Goal: Answer question/provide support

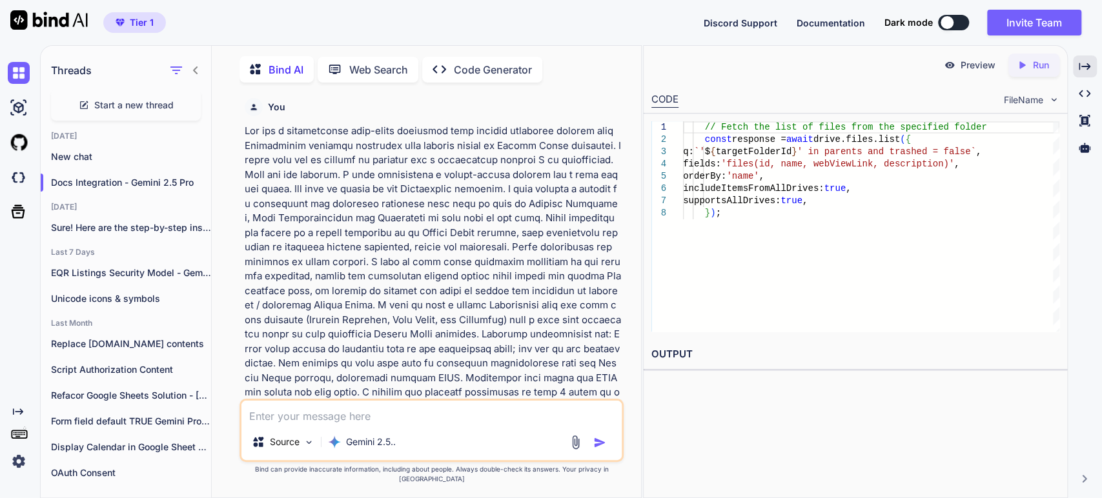
scroll to position [16741, 0]
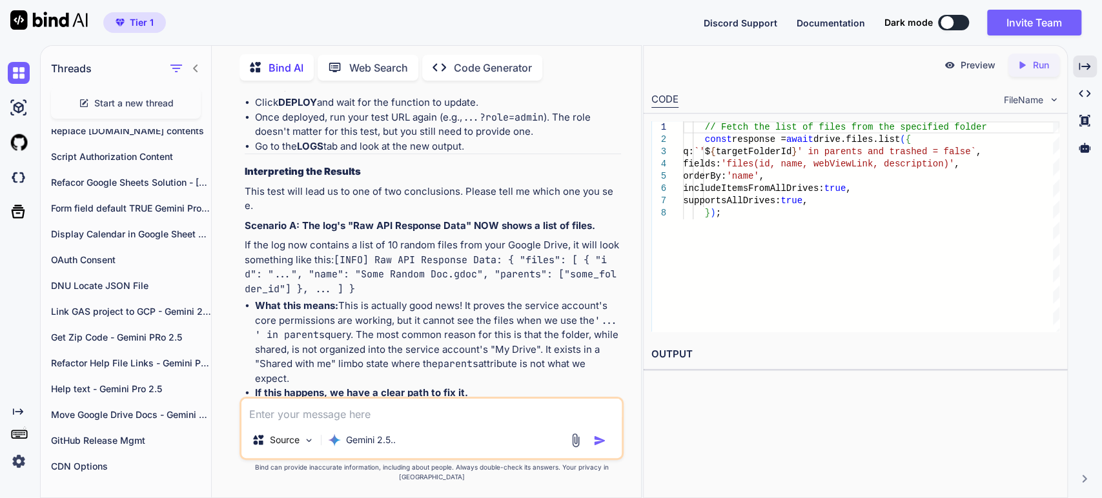
scroll to position [16311, 0]
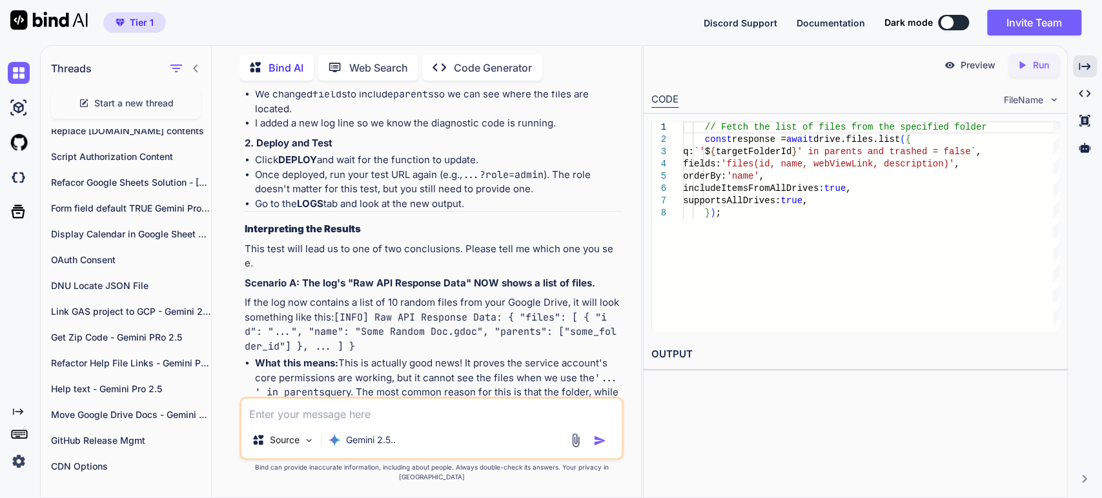
scroll to position [16383, 0]
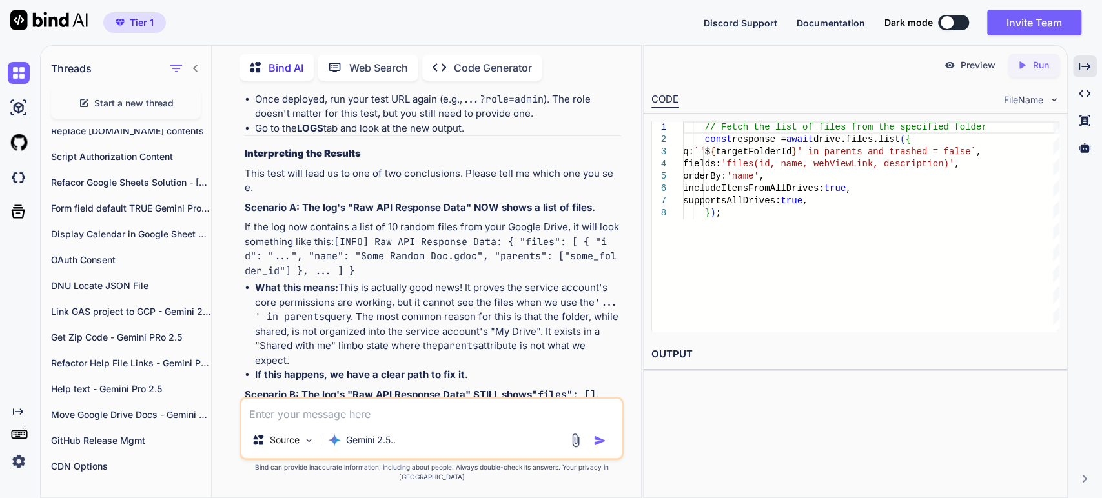
scroll to position [16526, 0]
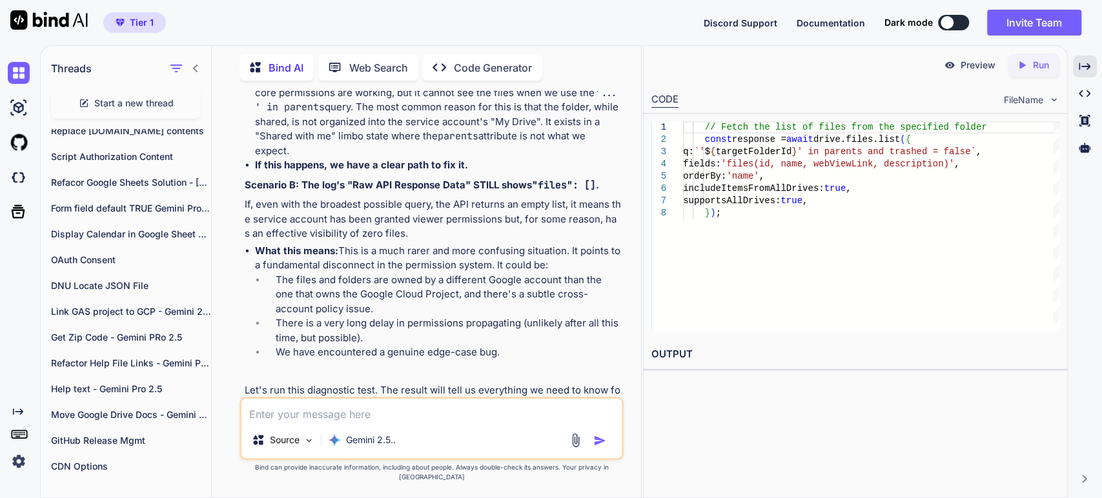
scroll to position [16669, 0]
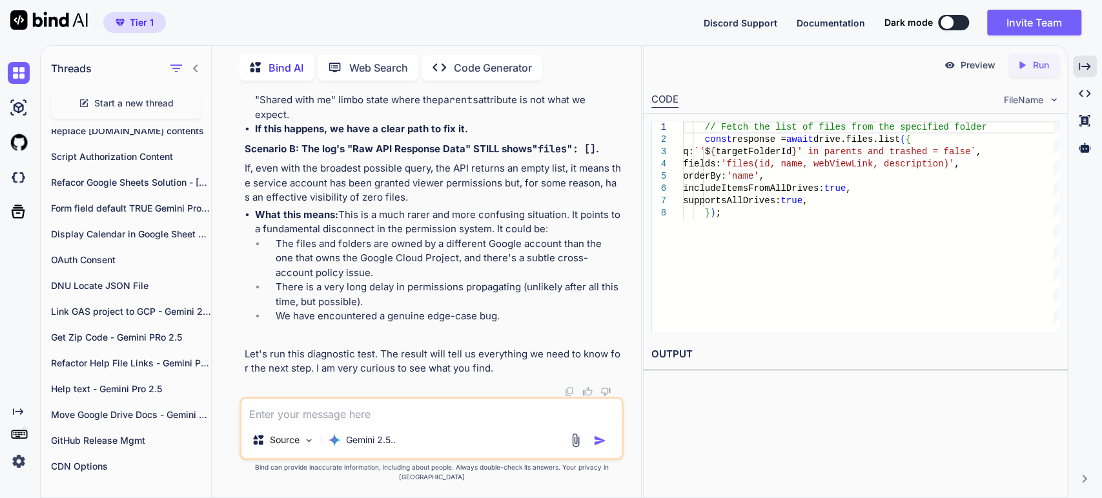
scroll to position [16813, 0]
type textarea "supportsAllDrives: true, }); // --- END DIAGNOSTIC TEST ---"
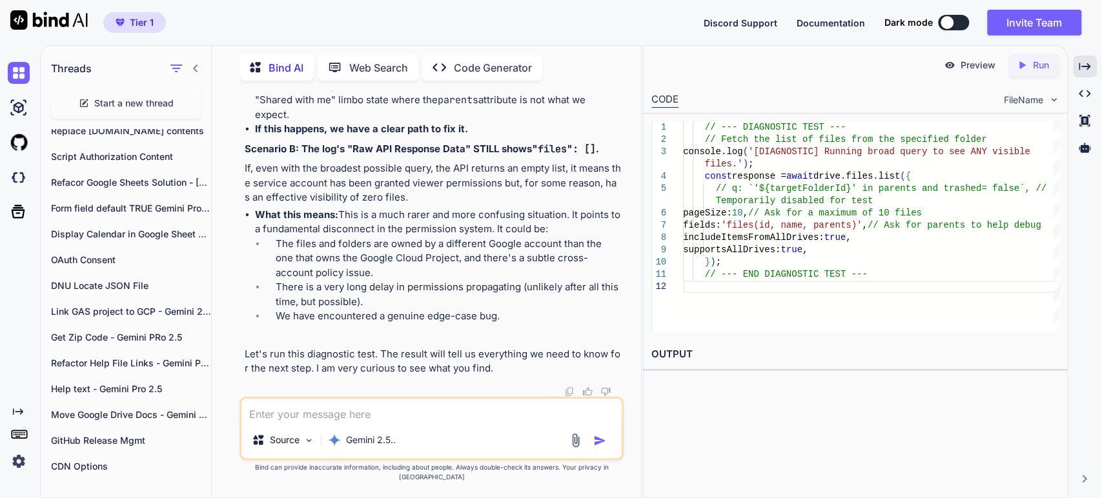
scroll to position [16957, 0]
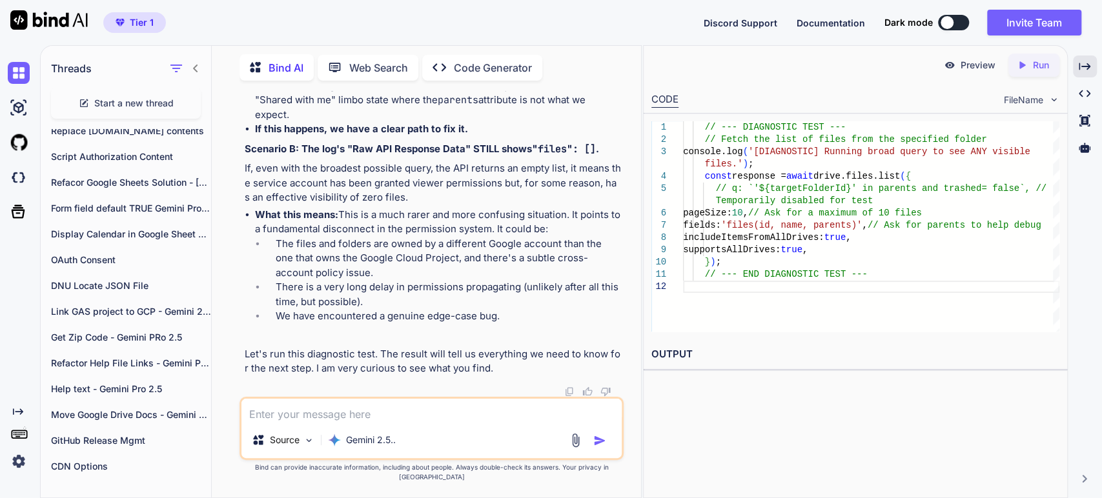
drag, startPoint x: 319, startPoint y: 362, endPoint x: 316, endPoint y: 355, distance: 7.6
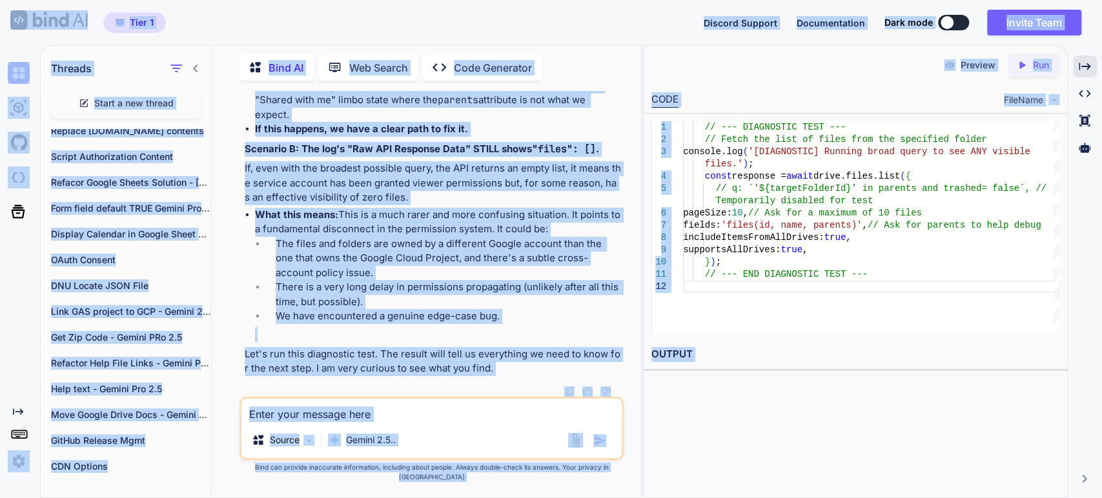
drag, startPoint x: 473, startPoint y: 148, endPoint x: 469, endPoint y: 137, distance: 12.2
click at [719, 416] on div "Preview Created with Pixso. Run CODE FileName 1 2 3 4 5 6 7 8 9 10 11 12 // ---…" at bounding box center [855, 271] width 425 height 453
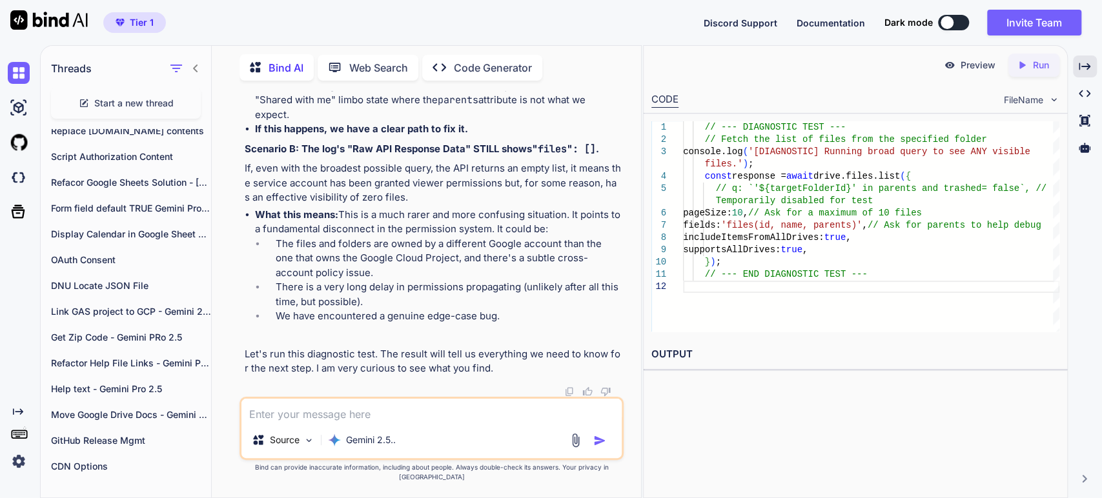
drag, startPoint x: 886, startPoint y: 184, endPoint x: 738, endPoint y: 320, distance: 201.0
click at [886, 184] on div "// --- DIAGNOSTIC TEST --- // Fetch the list of files from the specified fold e…" at bounding box center [871, 226] width 376 height 210
click at [789, 257] on div "// --- DIAGNOSTIC TEST --- // Fetch the list of files from the specified fold e…" at bounding box center [871, 226] width 376 height 210
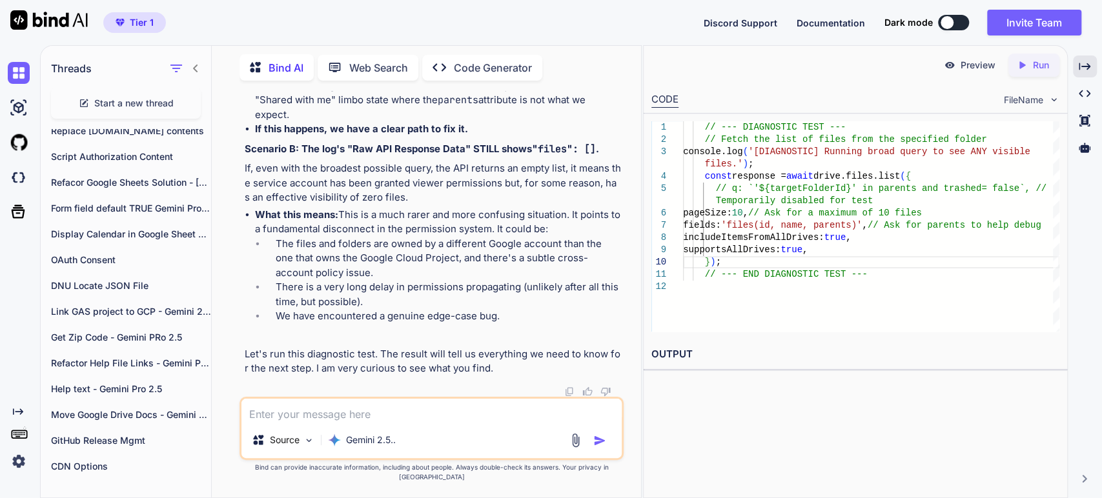
click at [1085, 68] on icon "Created with Pixso." at bounding box center [1085, 67] width 12 height 12
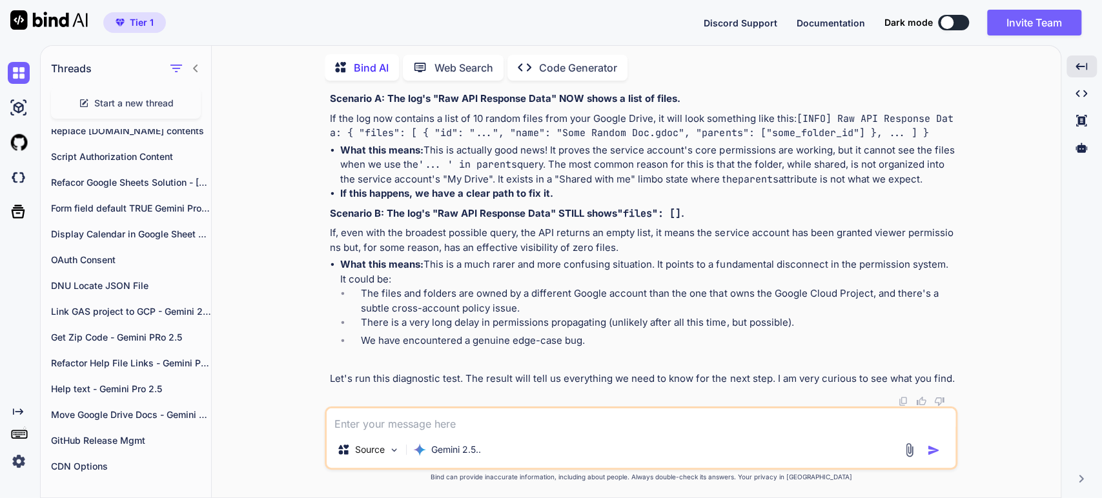
scroll to position [13977, 0]
click at [382, 65] on strong "Interpreting the Results" at bounding box center [388, 59] width 116 height 12
click at [561, 326] on li "What this means: This is a much rarer and more confusing situation. It points t…" at bounding box center [647, 312] width 615 height 109
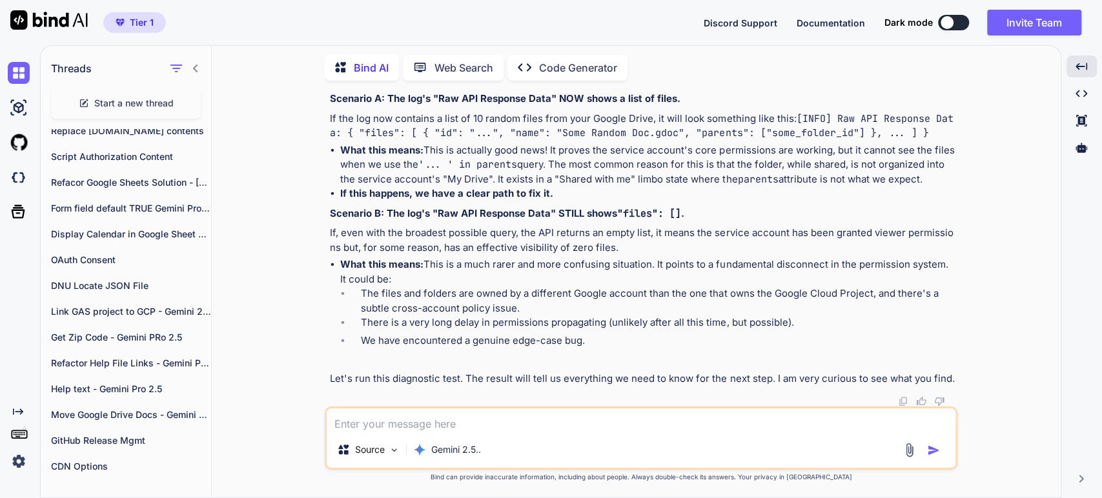
click at [506, 296] on li "The files and folders are owned by a different Google account than the one that…" at bounding box center [653, 301] width 604 height 29
click at [697, 285] on li "What this means: This is a much rarer and more confusing situation. It points t…" at bounding box center [647, 312] width 615 height 109
click at [413, 312] on li "The files and folders are owned by a different Google account than the one that…" at bounding box center [653, 301] width 604 height 29
click at [443, 322] on li "There is a very long delay in permissions propagating (unlikely after all this …" at bounding box center [653, 325] width 604 height 18
click at [427, 379] on p "Let's run this diagnostic test. The result will tell us everything we need to k…" at bounding box center [642, 379] width 625 height 15
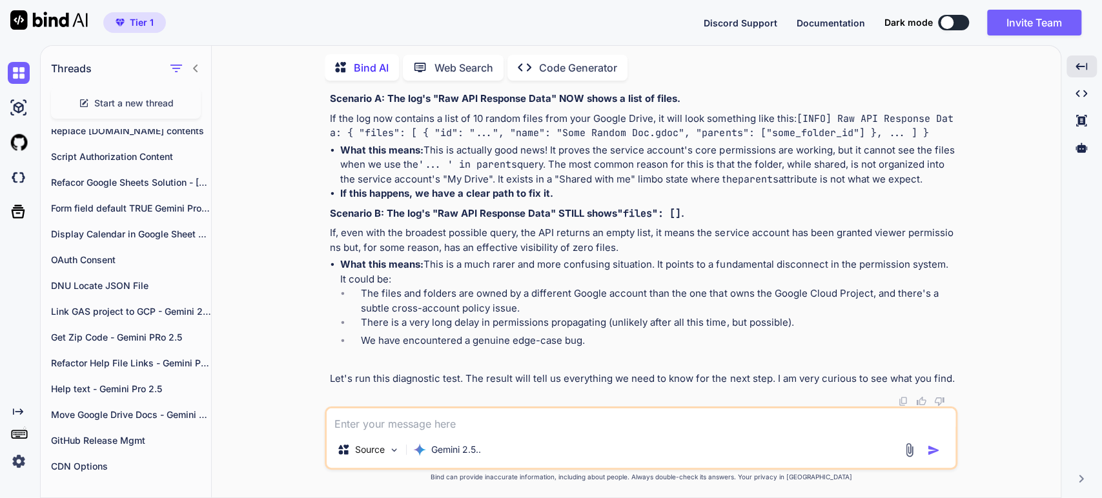
click at [496, 372] on p "Let's run this diagnostic test. The result will tell us everything we need to k…" at bounding box center [642, 379] width 625 height 15
click at [375, 423] on textarea at bounding box center [641, 420] width 629 height 23
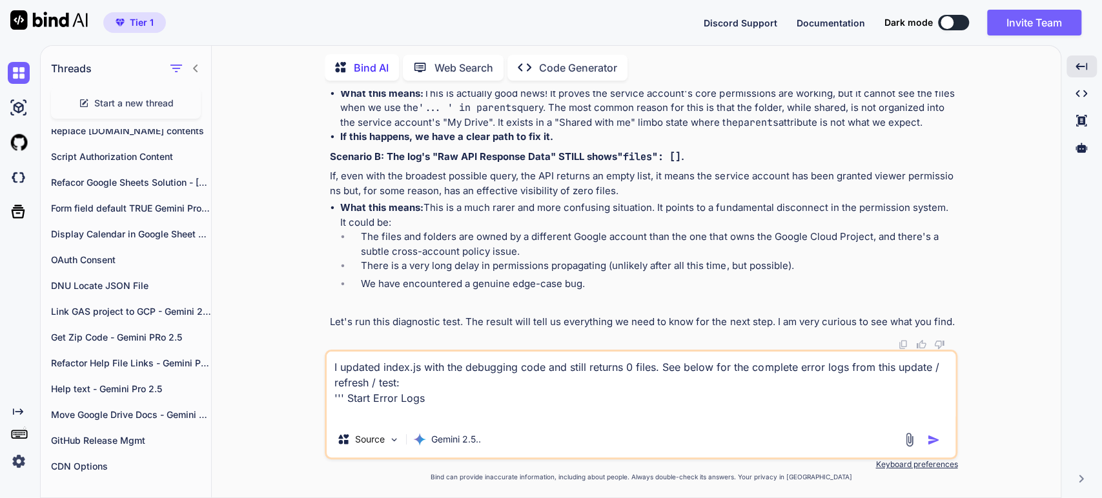
paste textarea "{ "insertId": "68e01cd5000ebfef3b86905c", "httpRequest": { "requestMethod": "GE…"
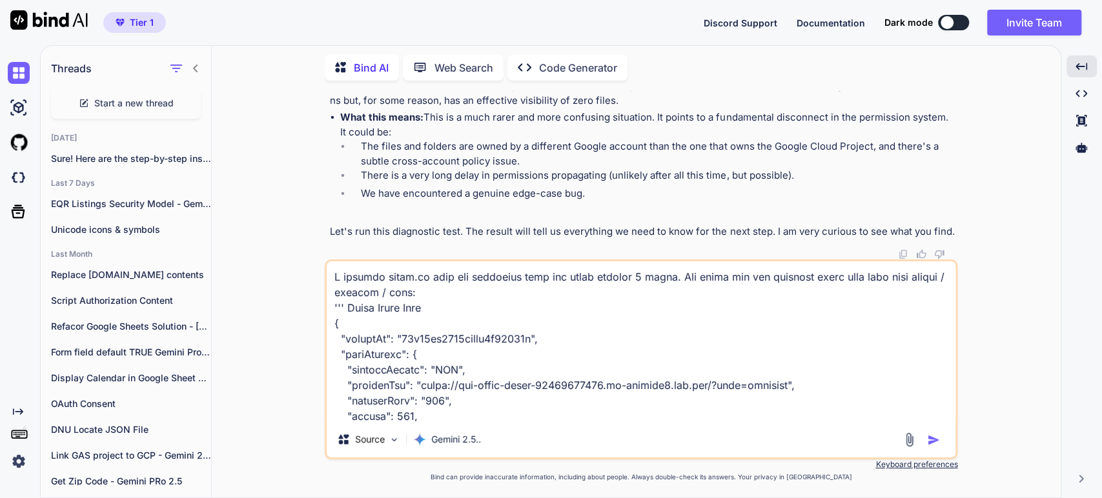
scroll to position [14399, 0]
click at [415, 293] on textarea at bounding box center [641, 341] width 629 height 160
drag, startPoint x: 401, startPoint y: 292, endPoint x: 535, endPoint y: 287, distance: 134.4
click at [535, 287] on textarea at bounding box center [641, 341] width 629 height 160
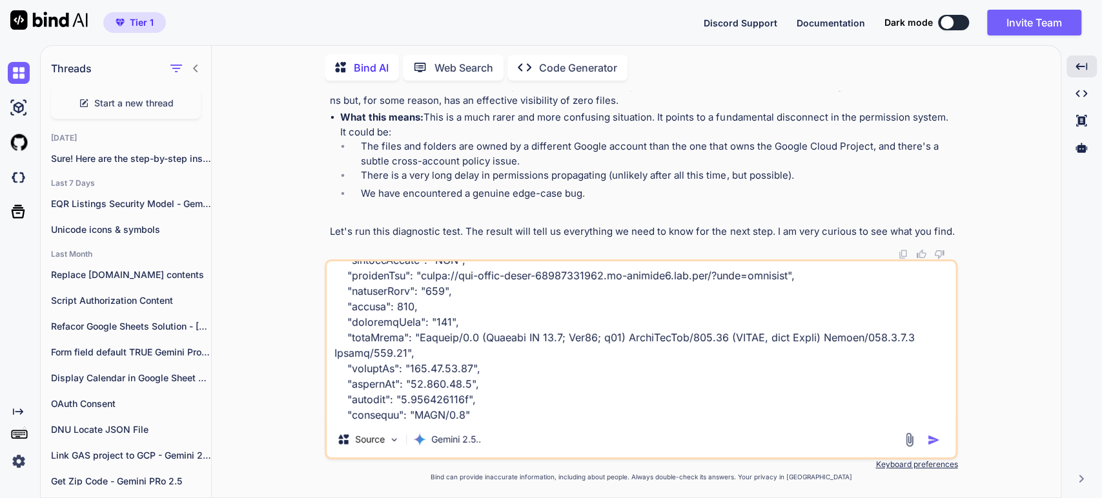
scroll to position [215, 0]
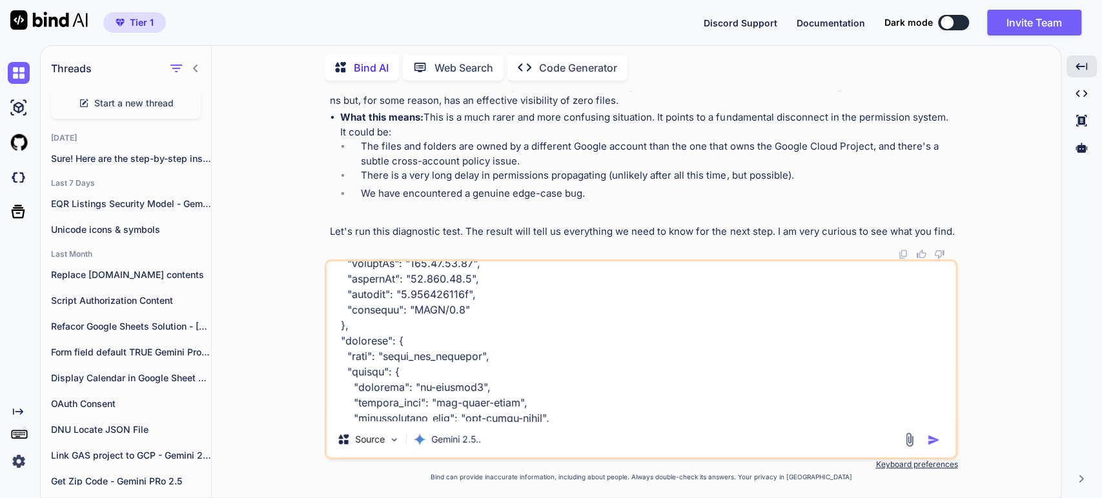
click at [594, 422] on textarea at bounding box center [641, 341] width 629 height 160
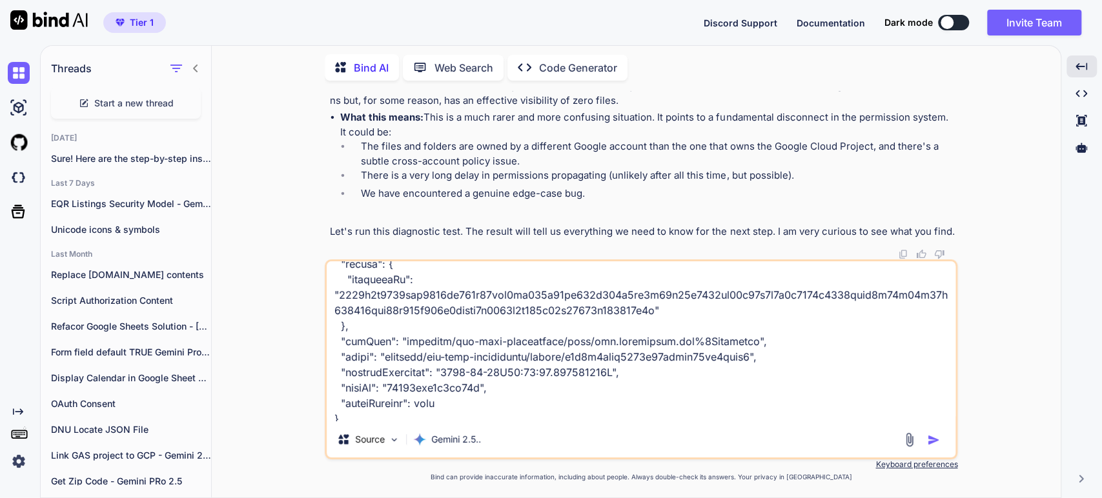
scroll to position [482, 0]
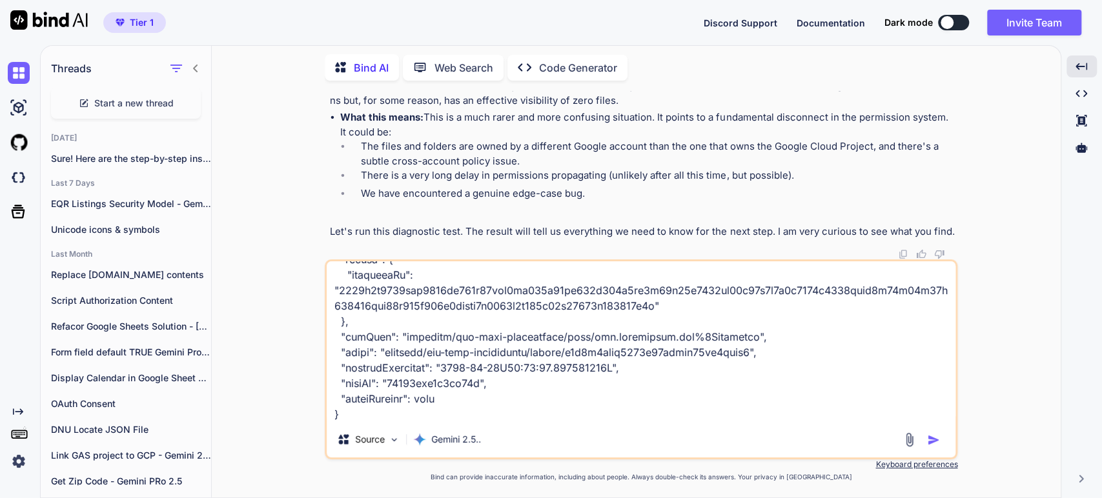
click at [408, 417] on textarea at bounding box center [641, 341] width 629 height 160
click at [408, 416] on textarea at bounding box center [641, 341] width 629 height 160
click at [365, 418] on textarea at bounding box center [641, 341] width 629 height 160
click at [363, 422] on div "Source Gemini 2.5.." at bounding box center [641, 360] width 633 height 200
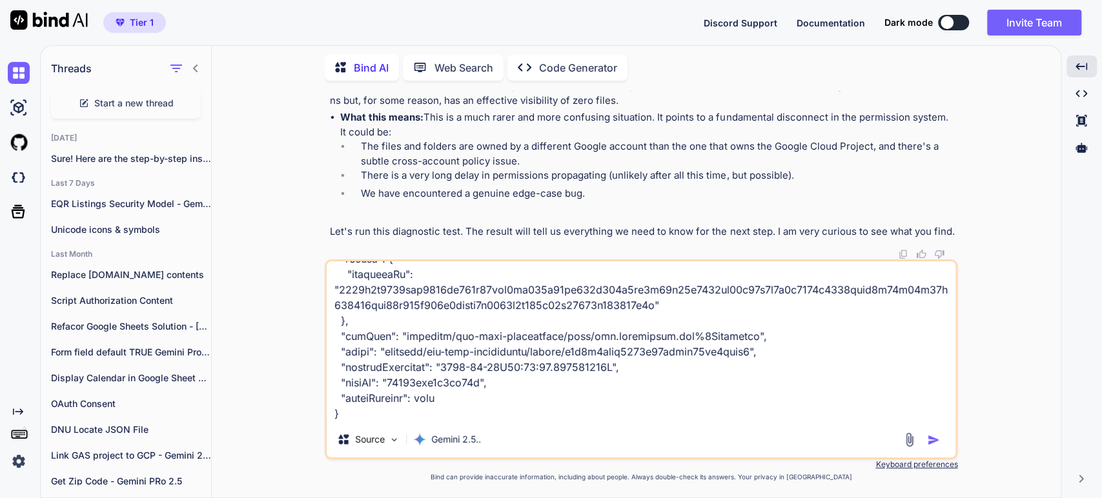
click at [360, 403] on textarea at bounding box center [641, 341] width 629 height 160
paste textarea "{ "textPayload": "[START] Function triggered with role: provider", "insertId": …"
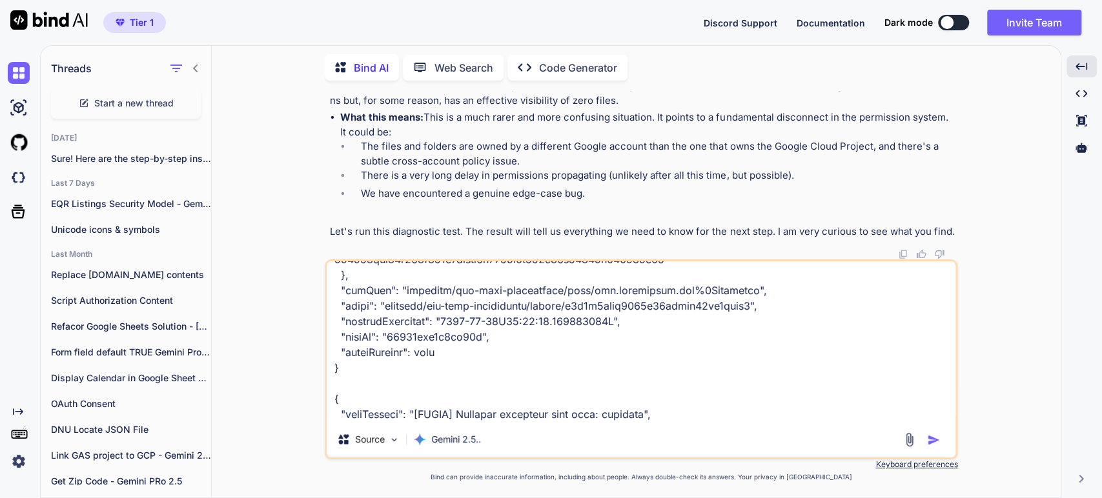
scroll to position [868, 0]
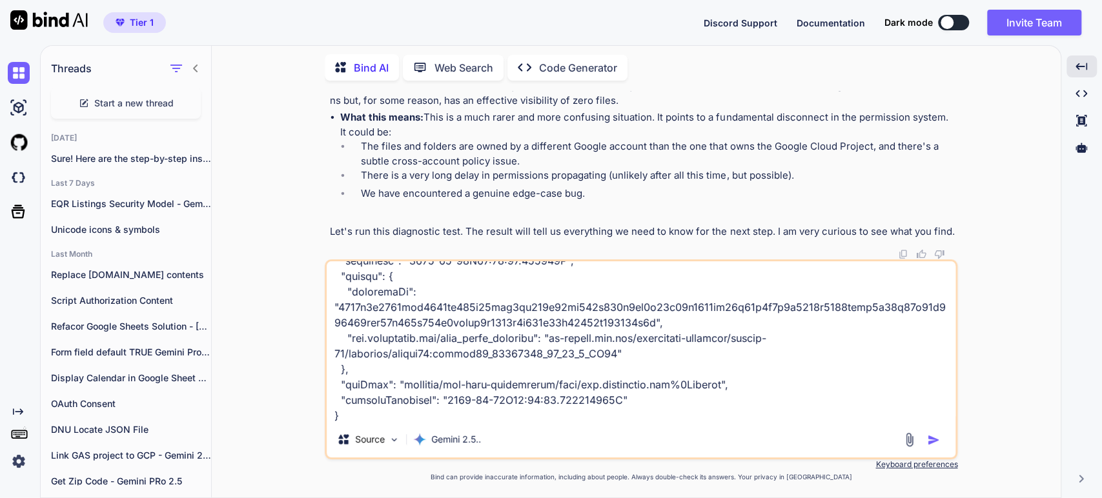
click at [370, 422] on textarea at bounding box center [641, 341] width 629 height 160
click at [376, 425] on div "Source Gemini 2.5.." at bounding box center [641, 360] width 633 height 200
click at [356, 424] on div "Source Gemini 2.5.." at bounding box center [641, 360] width 633 height 200
click at [356, 414] on textarea at bounding box center [641, 341] width 629 height 160
paste textarea "{ "textPayload": "[INFO] Target Folder ID for role 'provider': 1PY180FGF6_sEi1C…"
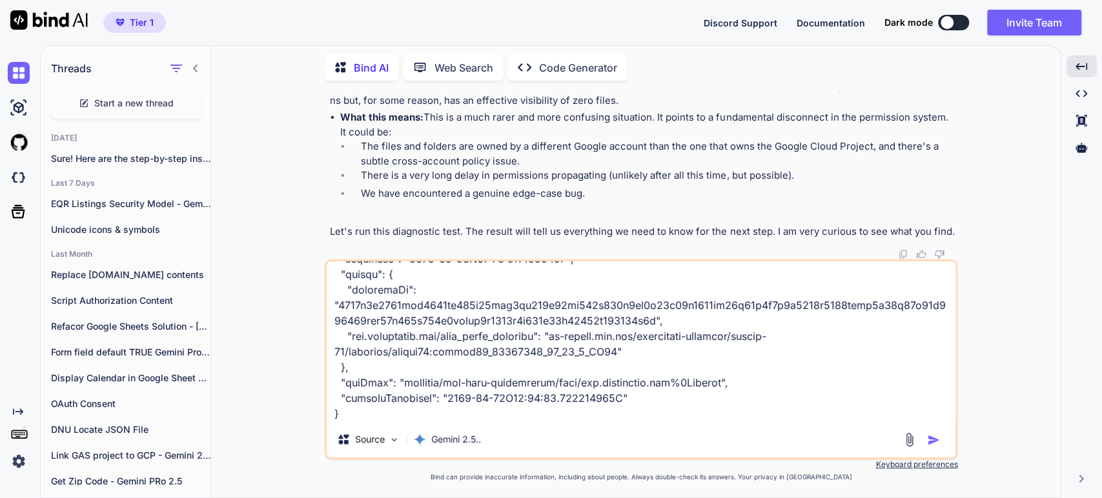
scroll to position [994, 0]
click at [403, 383] on textarea at bounding box center [641, 341] width 629 height 160
click at [359, 320] on textarea at bounding box center [641, 341] width 629 height 160
paste textarea "{ "textPayload": "[INFO] Target Folder ID for role 'provider': 1PY180FGF6_sEi1C…"
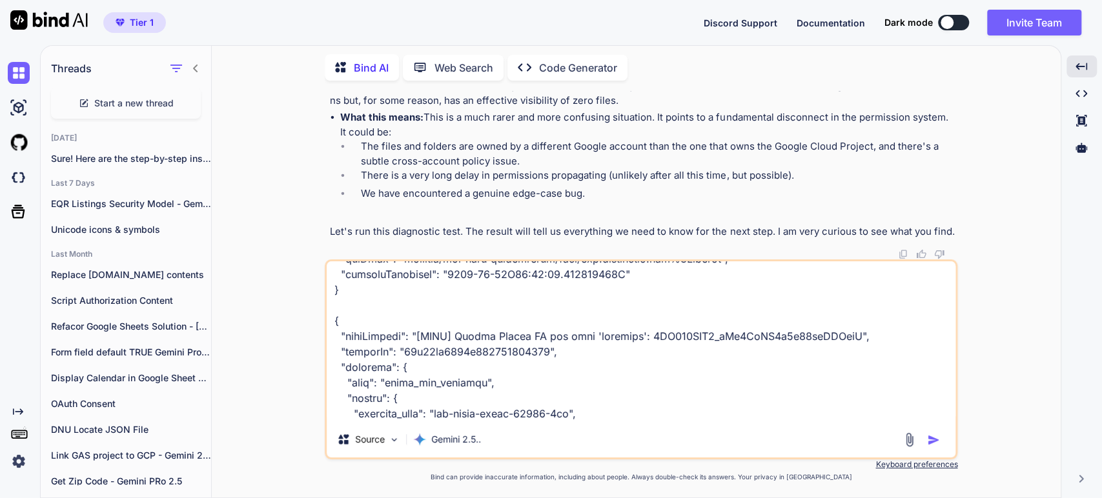
scroll to position [1256, 0]
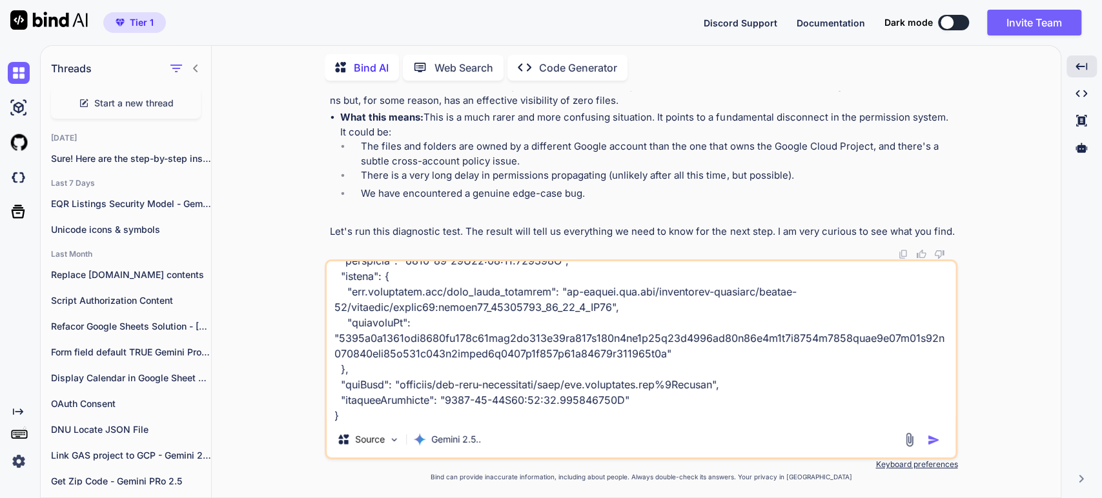
click at [385, 416] on textarea at bounding box center [641, 341] width 629 height 160
paste textarea "{ "textPayload": "[DIAGNOSTIC] Running broad query to see ANY visible files.", …"
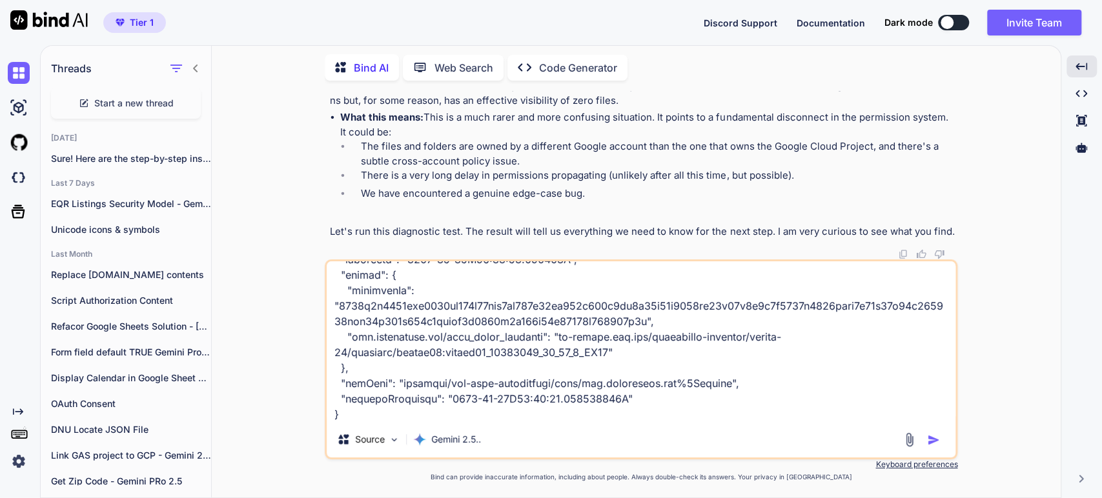
scroll to position [1753, 0]
click at [367, 363] on textarea at bounding box center [641, 341] width 629 height 160
paste textarea "{ "textPayload": "[INFO] Raw API Response Data: {", "insertId": "68e01cd5000eb8…"
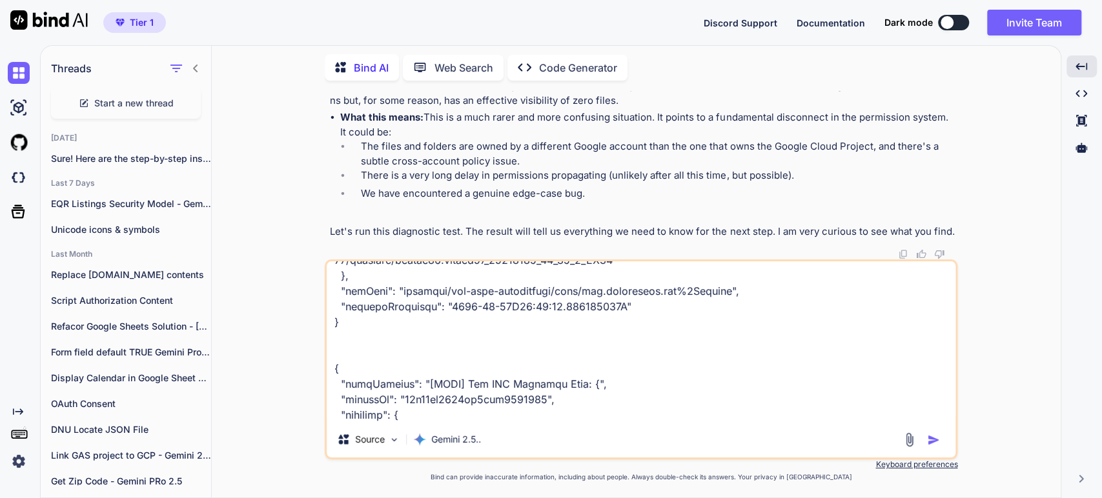
scroll to position [2061, 0]
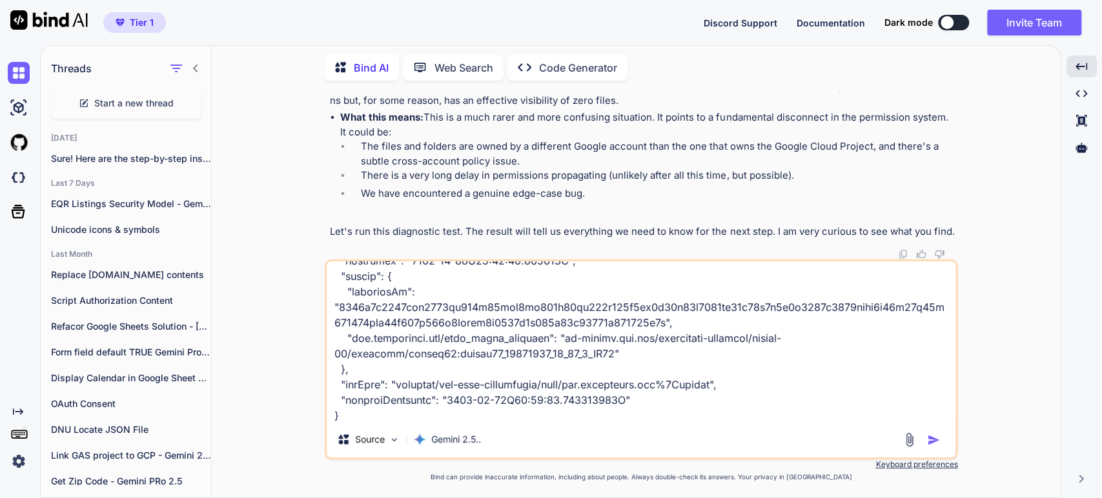
click at [368, 426] on div "Source Gemini 2.5.." at bounding box center [641, 360] width 633 height 200
click at [364, 390] on textarea at bounding box center [641, 341] width 629 height 160
click at [344, 360] on textarea at bounding box center [641, 341] width 629 height 160
paste textarea "{ "textPayload": " \"files\": []", "insertId": "68e01cd5000eb8b8ecf3e52f", "res…"
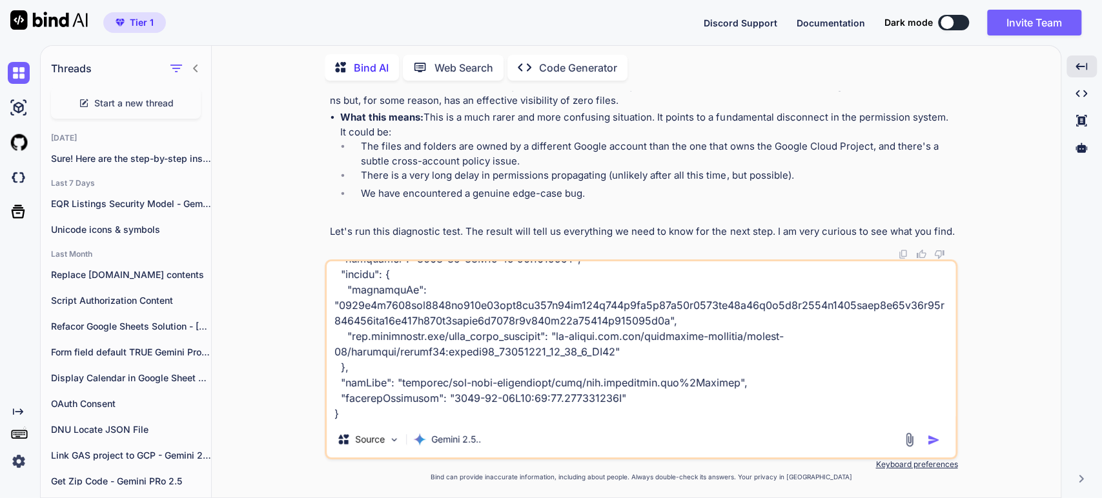
scroll to position [2528, 0]
paste textarea "{ "textPayload": "}", "insertId": "68e01cd5000eb8bea0562fd9", "resource": { "ty…"
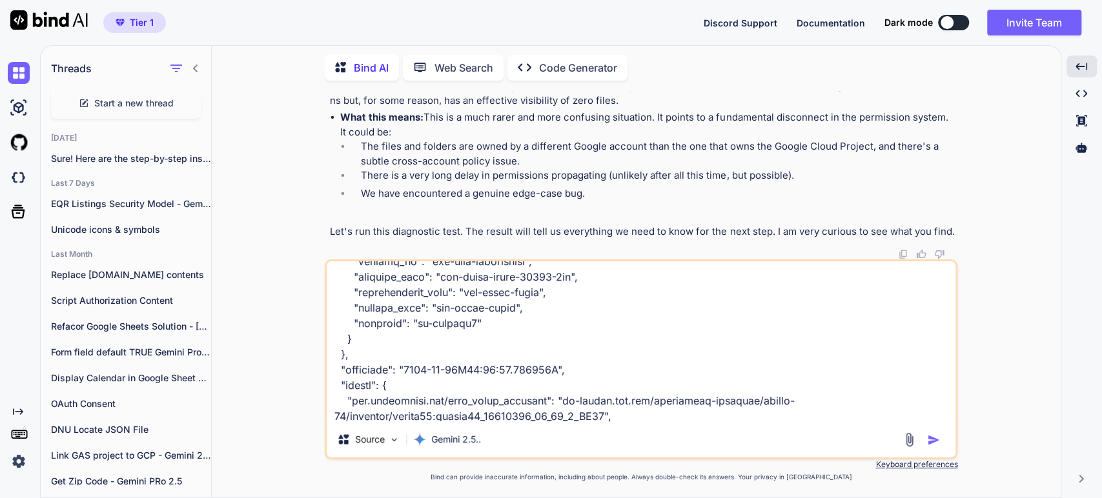
scroll to position [2884, 0]
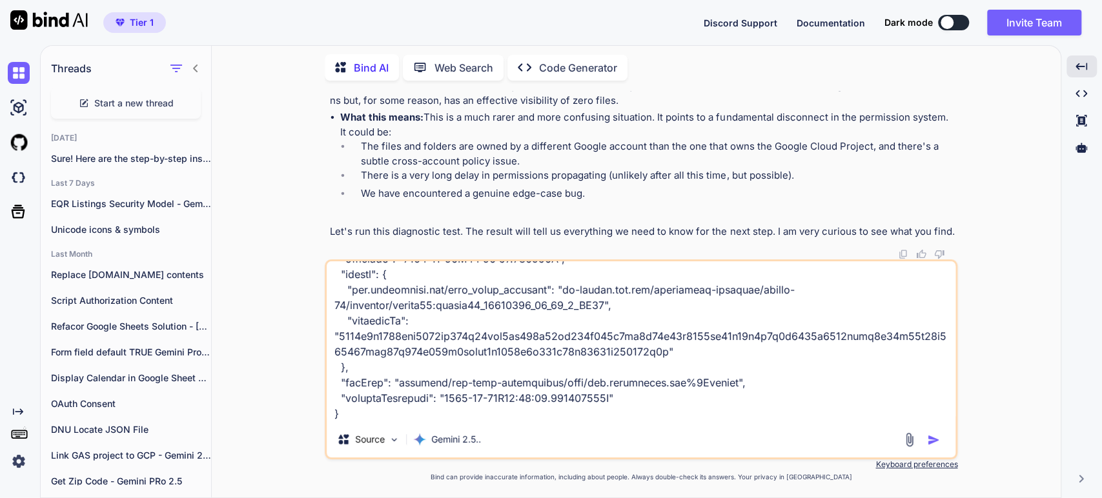
click at [396, 399] on textarea at bounding box center [641, 341] width 629 height 160
paste textarea "{ "textPayload": "[SUCCESS] Found 0 files. Sending formatted data.", "insertId"…"
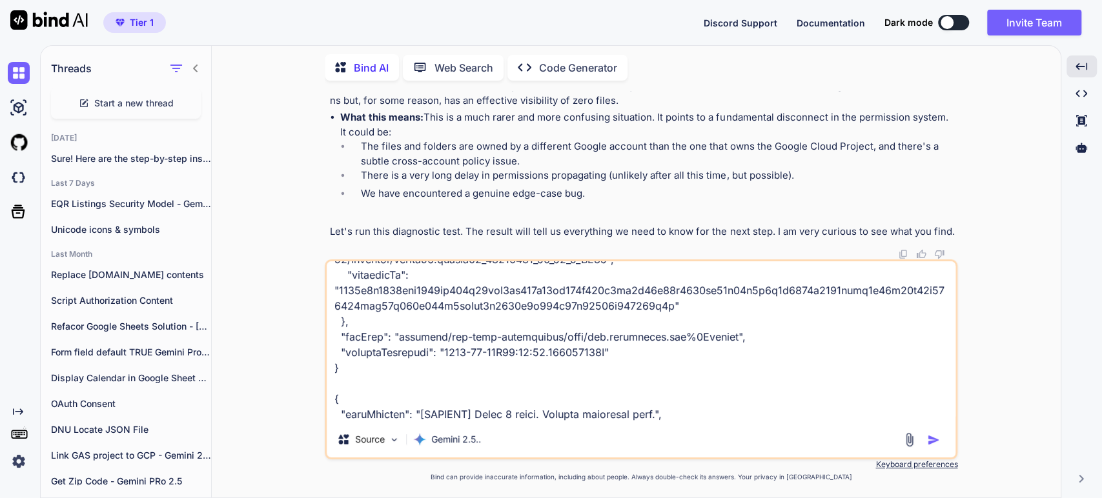
scroll to position [3224, 0]
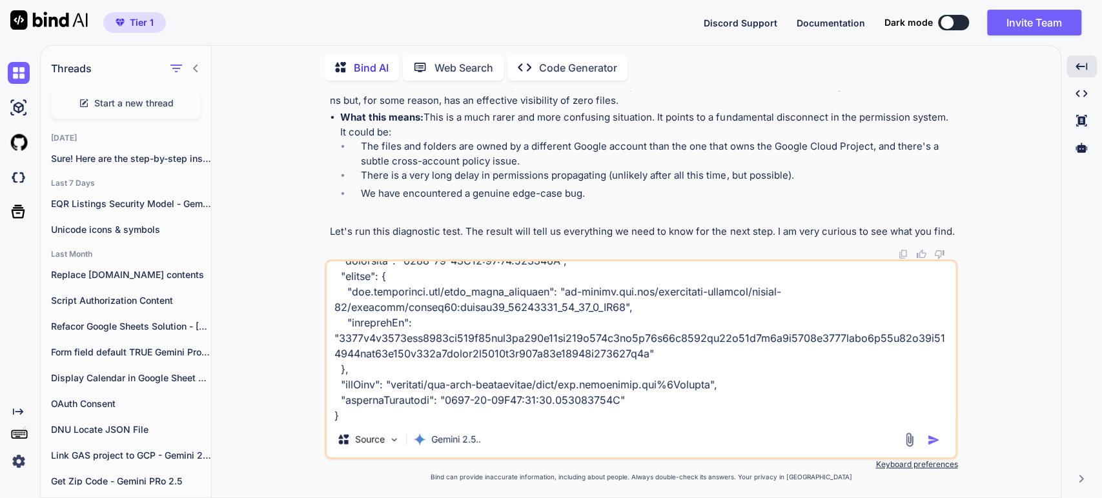
type textarea "I updated index.js with the debugging code and still returns 0 files. See below…"
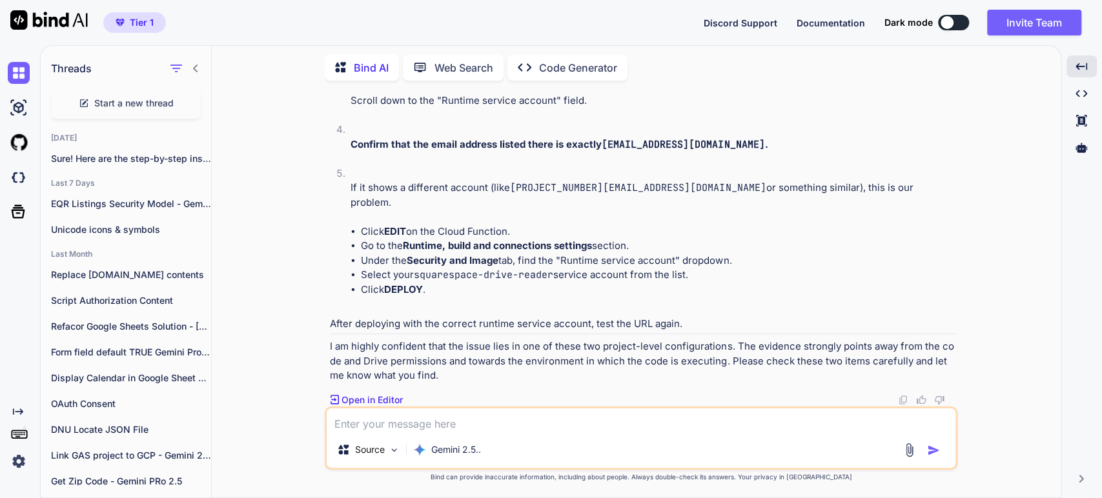
scroll to position [15428, 0]
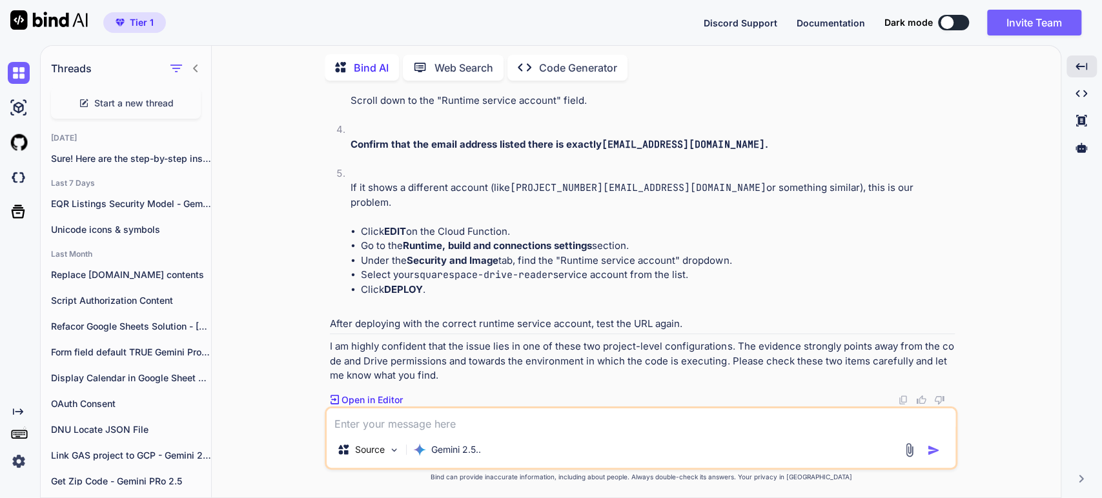
drag, startPoint x: 593, startPoint y: 272, endPoint x: 599, endPoint y: 265, distance: 9.6
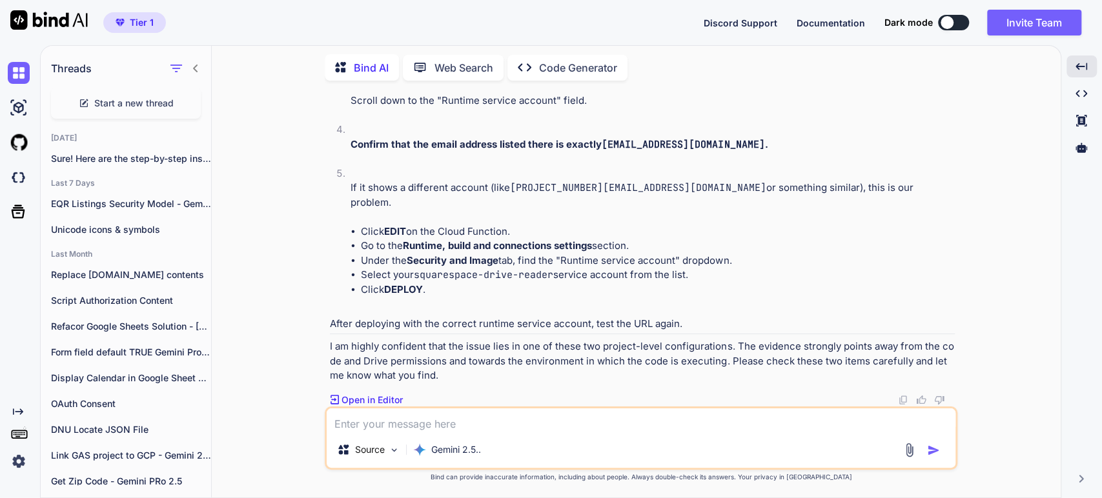
scroll to position [15500, 0]
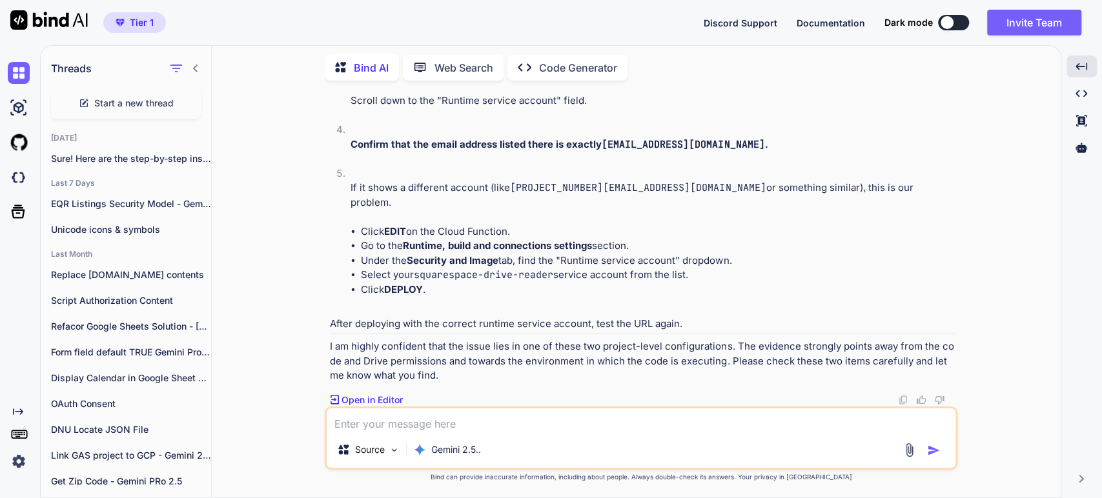
click at [425, 21] on p "Go to your Cloud Function's details page in the Google Cloud Console." at bounding box center [653, 13] width 604 height 15
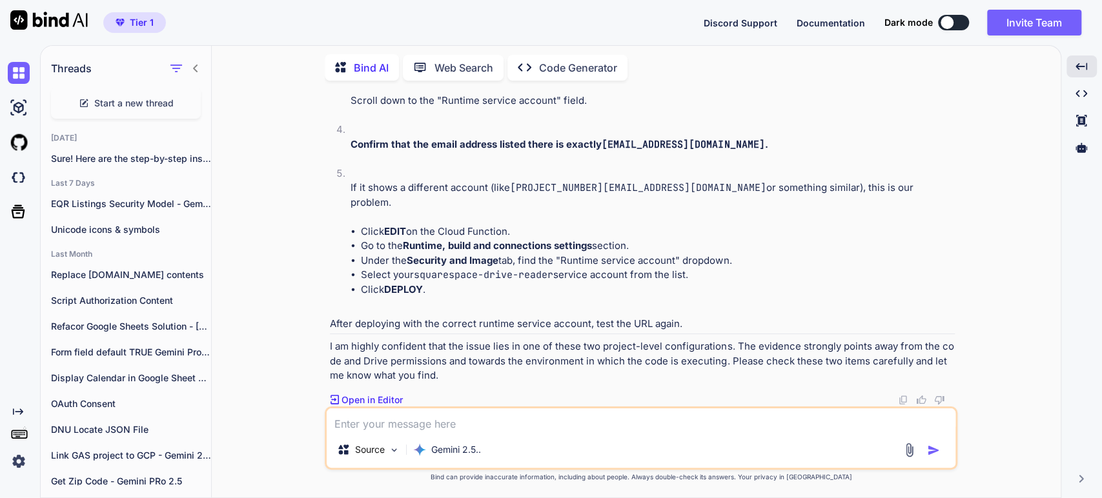
scroll to position [15931, 0]
drag, startPoint x: 475, startPoint y: 323, endPoint x: 485, endPoint y: 318, distance: 11.3
click at [474, 210] on p "If it shows a different account (like [PROJECT_NUMBER][EMAIL_ADDRESS][DOMAIN_NA…" at bounding box center [653, 195] width 604 height 29
click at [672, 210] on p "If it shows a different account (like [PROJECT_NUMBER][EMAIL_ADDRESS][DOMAIN_NA…" at bounding box center [653, 195] width 604 height 29
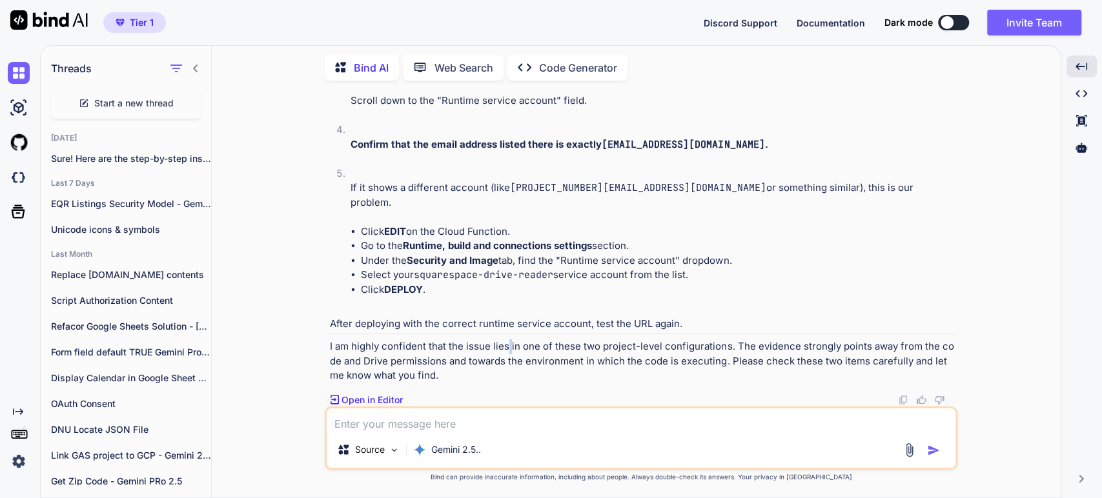
click at [510, 351] on p "I am highly confident that the issue lies in one of these two project-level con…" at bounding box center [642, 362] width 625 height 44
click at [604, 353] on p "I am highly confident that the issue lies in one of these two project-level con…" at bounding box center [642, 362] width 625 height 44
click at [500, 354] on p "I am highly confident that the issue lies in one of these two project-level con…" at bounding box center [642, 362] width 625 height 44
click at [377, 413] on textarea at bounding box center [641, 420] width 629 height 23
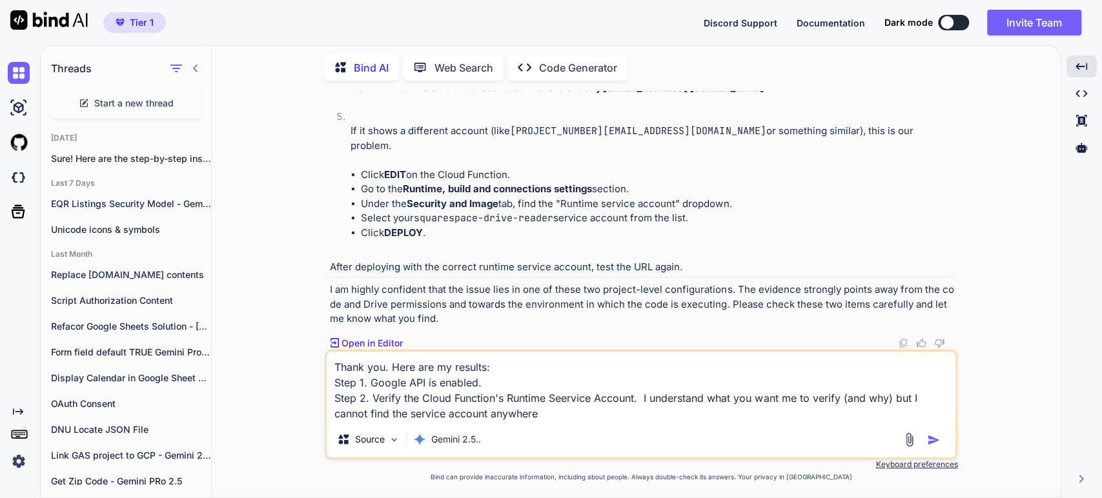
scroll to position [16124, 0]
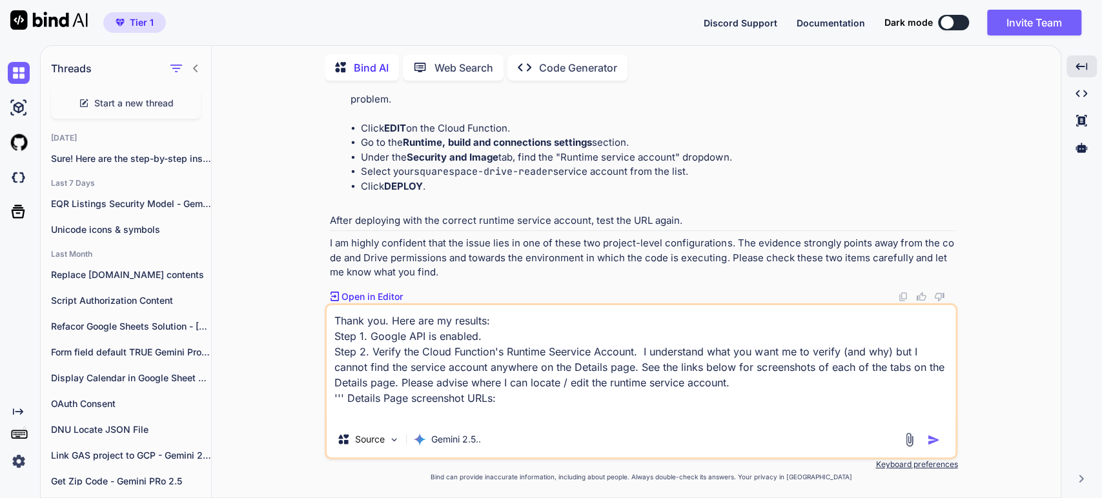
paste textarea "[URL][DOMAIN_NAME]"
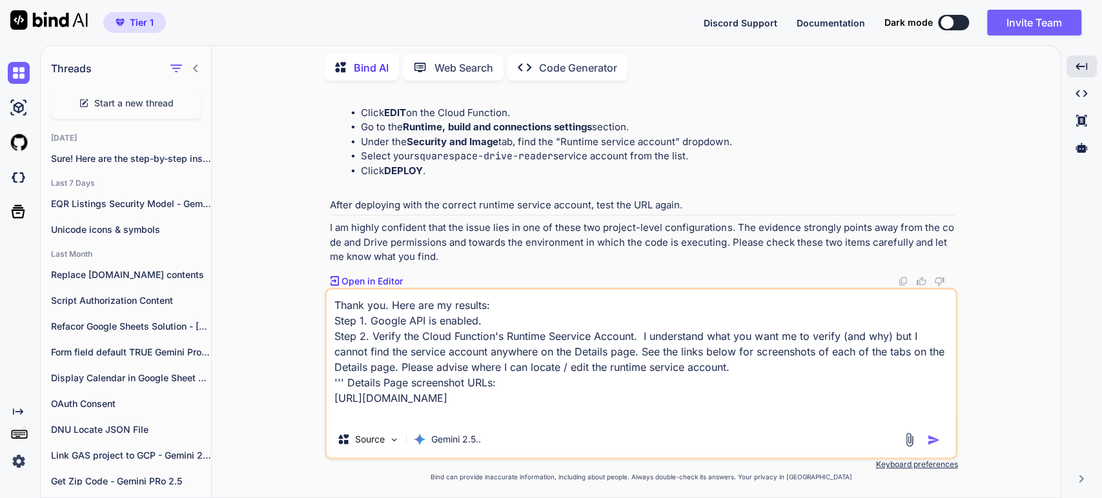
paste textarea "[URL][DOMAIN_NAME]"
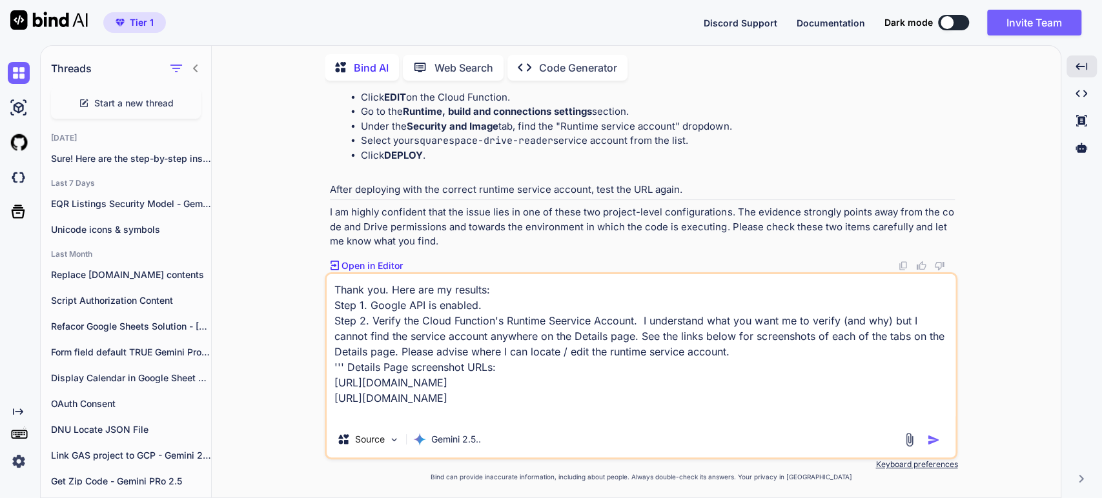
click at [496, 401] on textarea "Thank you. Here are my results: Step 1. Google API is enabled. Step 2. Verify t…" at bounding box center [641, 347] width 629 height 147
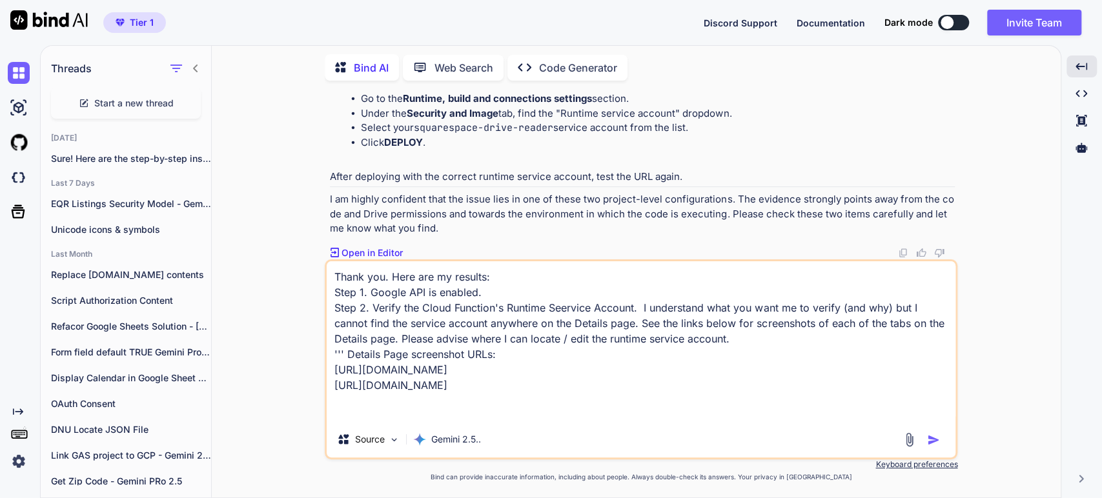
paste textarea "[URL][DOMAIN_NAME]"
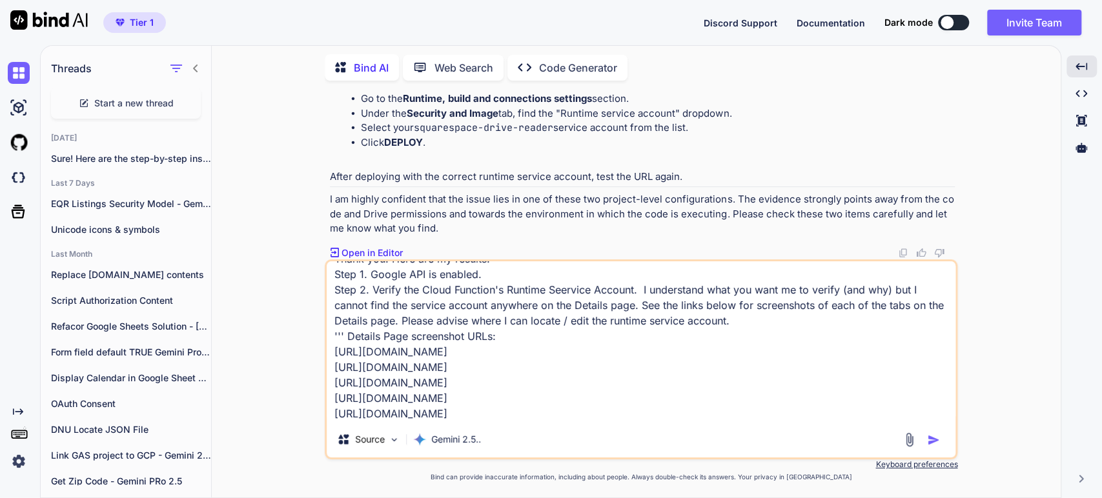
paste textarea "[URL][DOMAIN_NAME]"
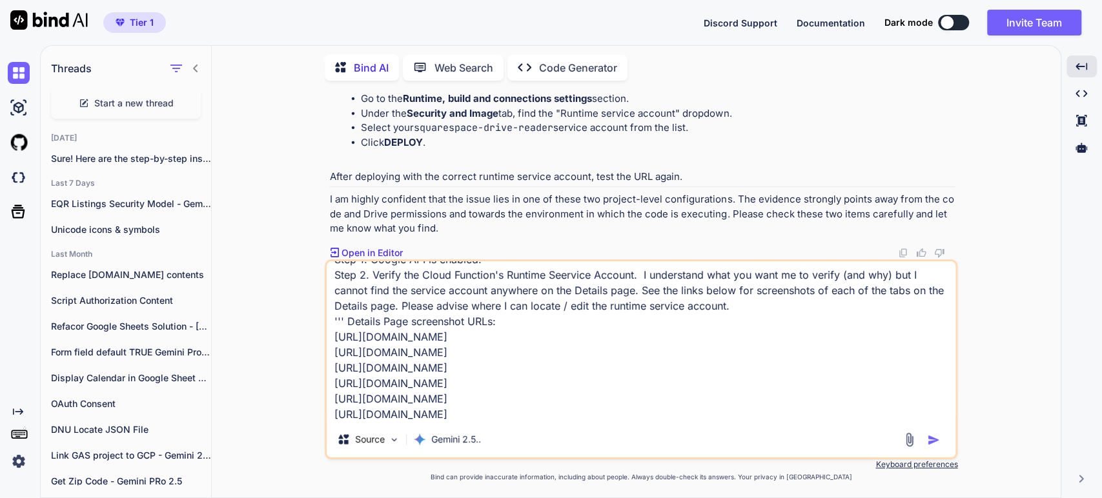
scroll to position [15836, 0]
click at [483, 415] on textarea "Thank you. Here are my results: Step 1. Google API is enabled. Step 2. Verify t…" at bounding box center [641, 341] width 629 height 160
paste textarea "[URL][DOMAIN_NAME]"
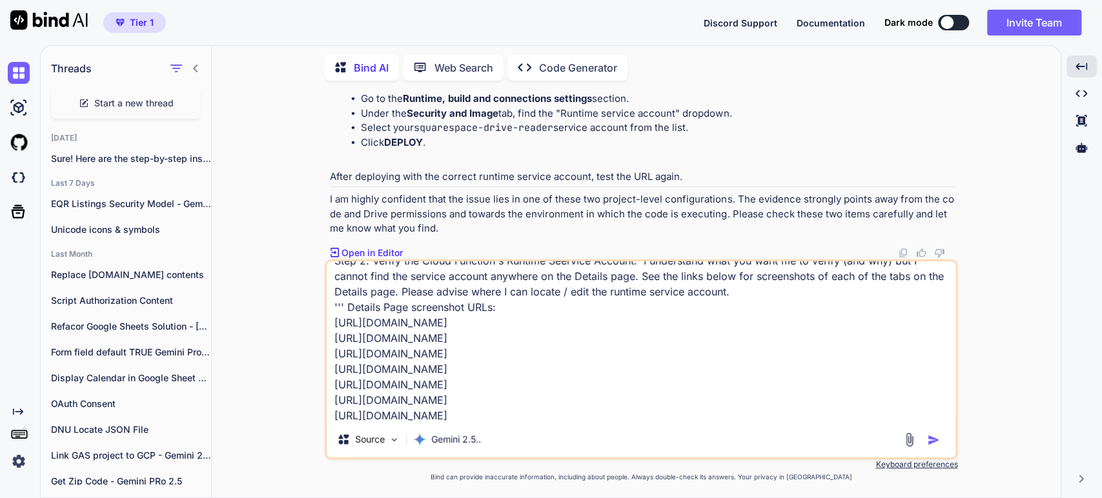
type textarea "Thank you. Here are my results: Step 1. Google API is enabled. Step 2. Verify t…"
click at [939, 440] on img "button" at bounding box center [933, 440] width 13 height 13
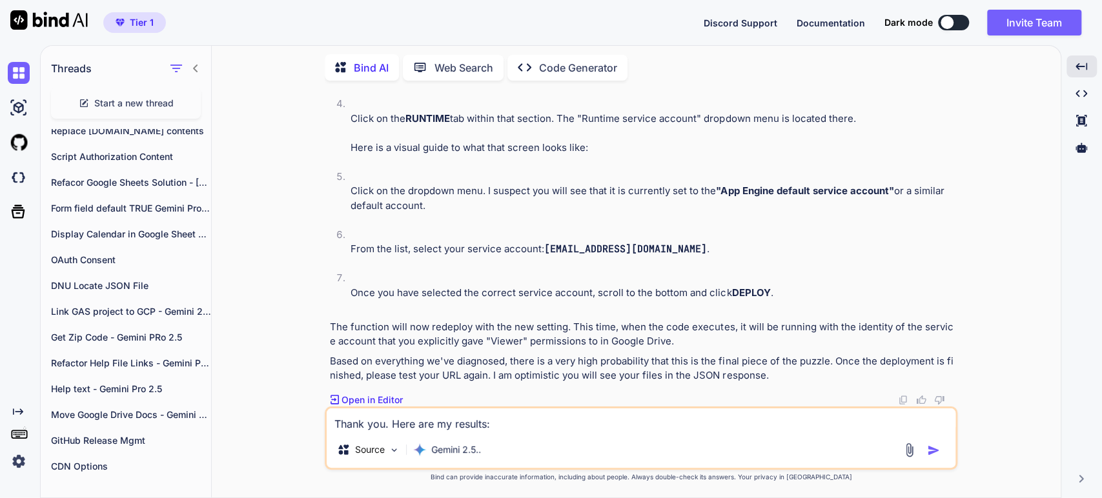
scroll to position [15688, 0]
drag, startPoint x: 396, startPoint y: 217, endPoint x: 522, endPoint y: 225, distance: 126.1
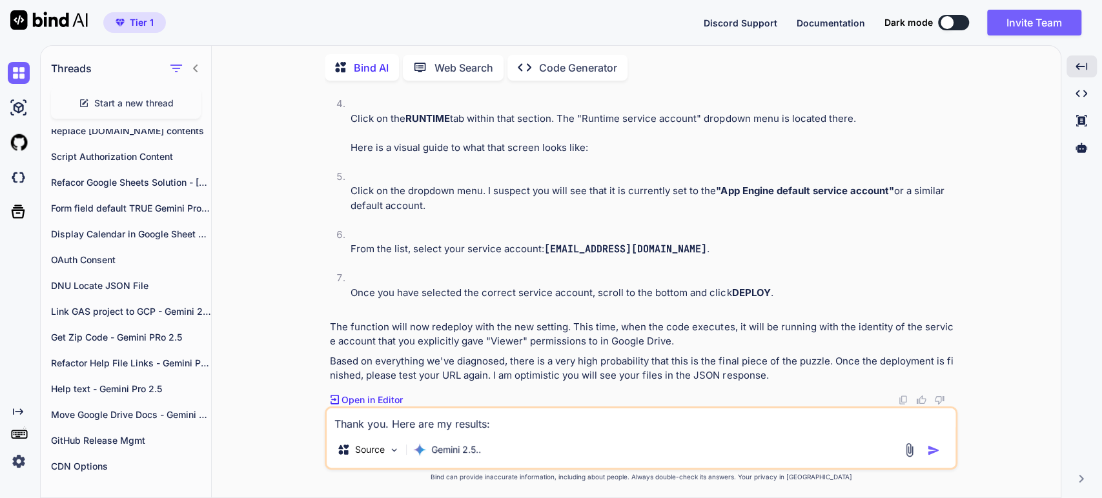
copy p "[URL][DOMAIN_NAME]"
click at [451, 156] on p "Here is a visual guide to what that screen looks like:" at bounding box center [653, 148] width 604 height 15
click at [393, 213] on p "Click on the dropdown menu. I suspect you will see that it is currently set to …" at bounding box center [653, 198] width 604 height 29
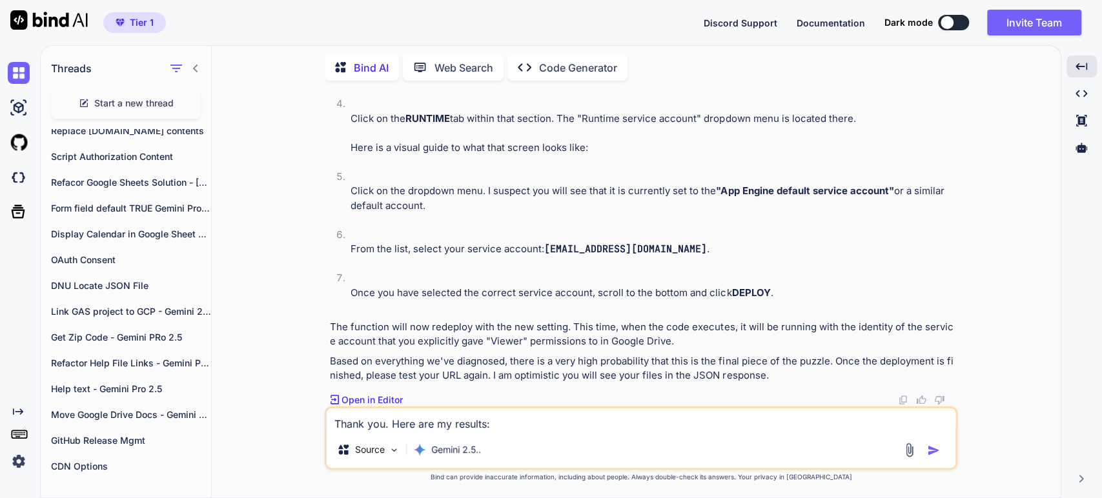
click at [655, 201] on p "Click on the dropdown menu. I suspect you will see that it is currently set to …" at bounding box center [653, 198] width 604 height 29
click at [582, 256] on code "[EMAIL_ADDRESS][DOMAIN_NAME]" at bounding box center [625, 249] width 163 height 13
click at [524, 293] on p "Once you have selected the correct service account, scroll to the bottom and cl…" at bounding box center [653, 293] width 604 height 15
click at [506, 345] on p "The function will now redeploy with the new setting. This time, when the code e…" at bounding box center [642, 334] width 625 height 29
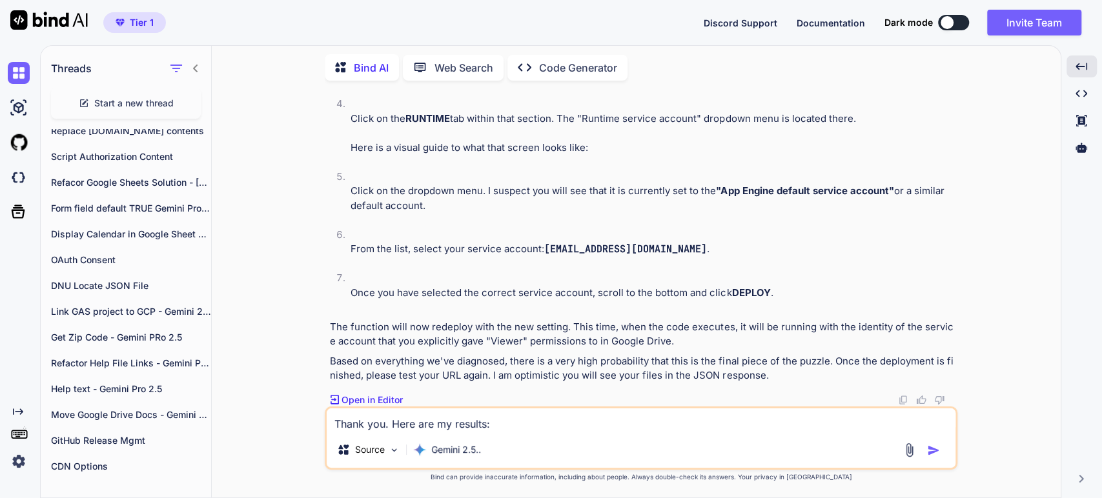
scroll to position [16416, 0]
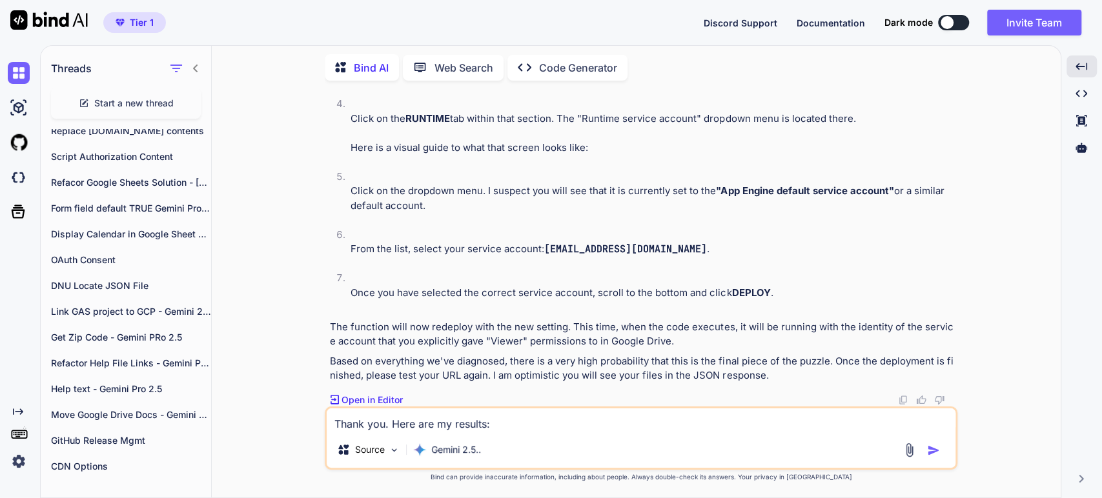
click at [563, 39] on li "This will take you back to the code editor view where you've been pasting the i…" at bounding box center [647, 17] width 615 height 44
click at [340, 431] on textarea "Thank you. Here are my results: Step 1. Google API is enabled. Step 2. Verify t…" at bounding box center [641, 420] width 629 height 23
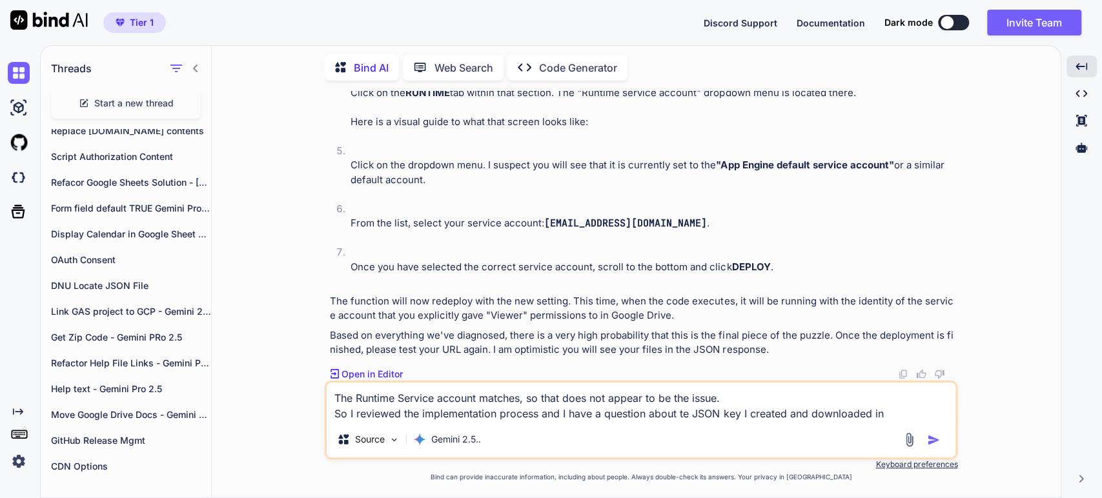
paste textarea "1.C: Create a Google Cloud Project & Service Account"
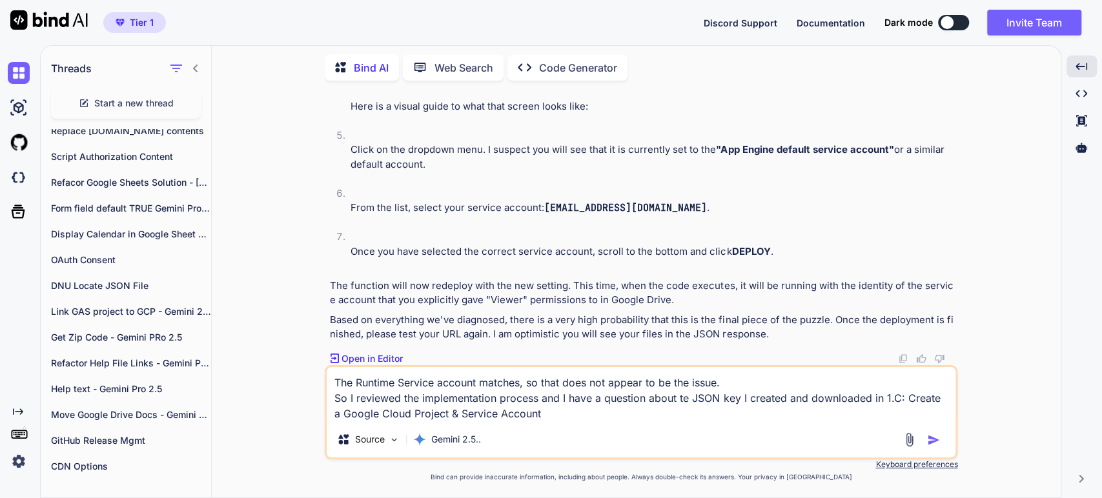
click at [883, 400] on textarea "The Runtime Service account matches, so that does not appear to be the issue. S…" at bounding box center [641, 394] width 629 height 54
click at [582, 414] on textarea "The Runtime Service account matches, so that does not appear to be the issue. S…" at bounding box center [641, 394] width 629 height 54
click at [710, 418] on textarea "The Runtime Service account matches, so that does not appear to be the issue. S…" at bounding box center [641, 394] width 629 height 54
paste textarea "eqr-docs-integration-486c45497e39.json"
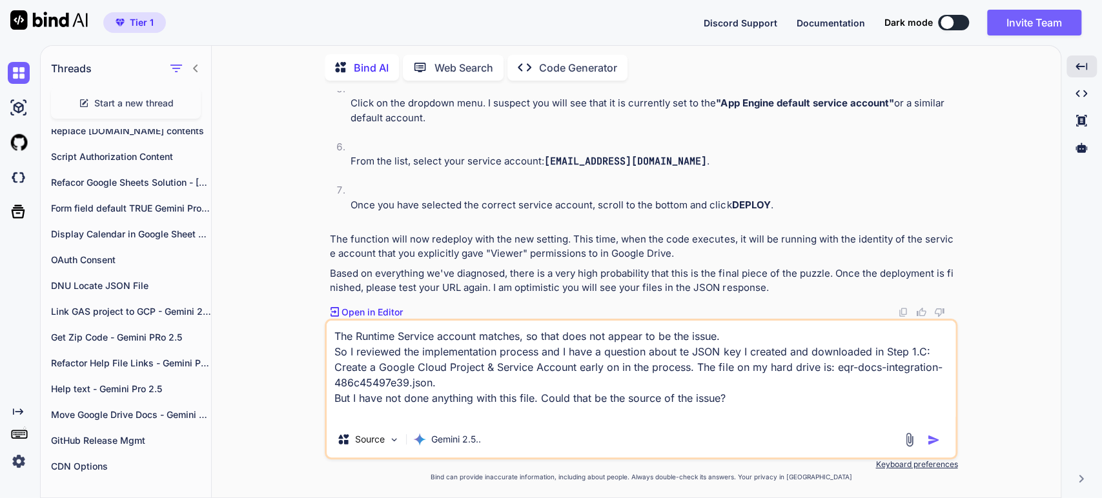
type textarea "The Runtime Service account matches, so that does not appear to be the issue. S…"
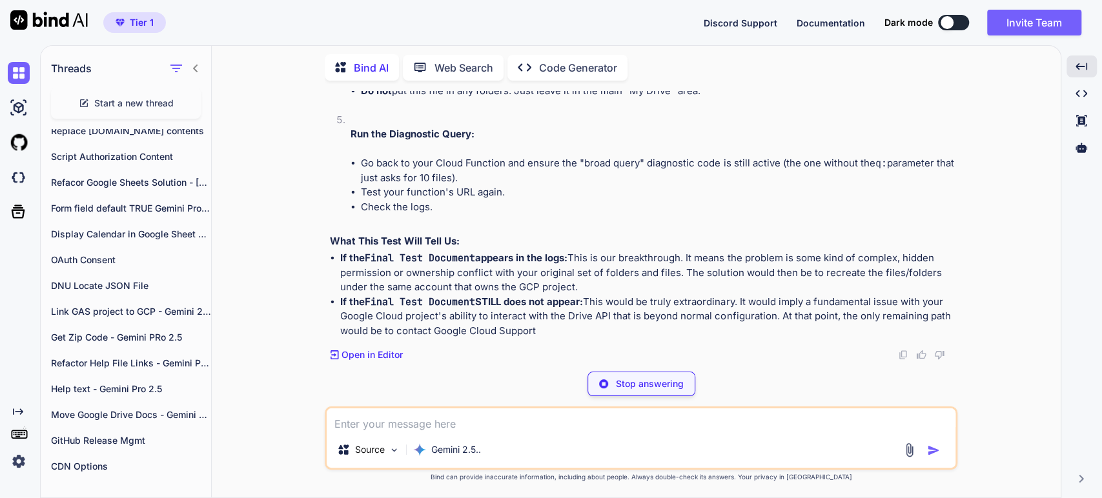
scroll to position [17098, 0]
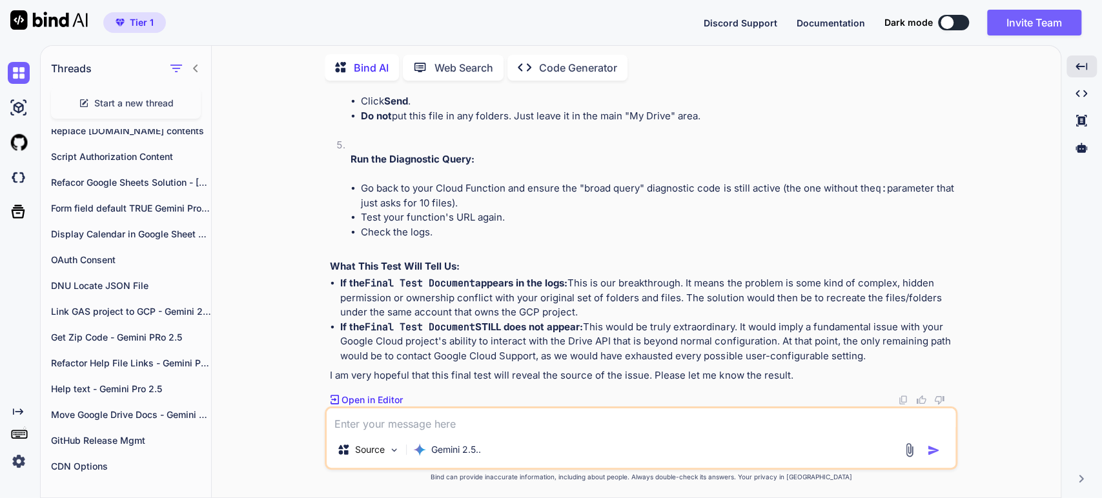
scroll to position [17385, 0]
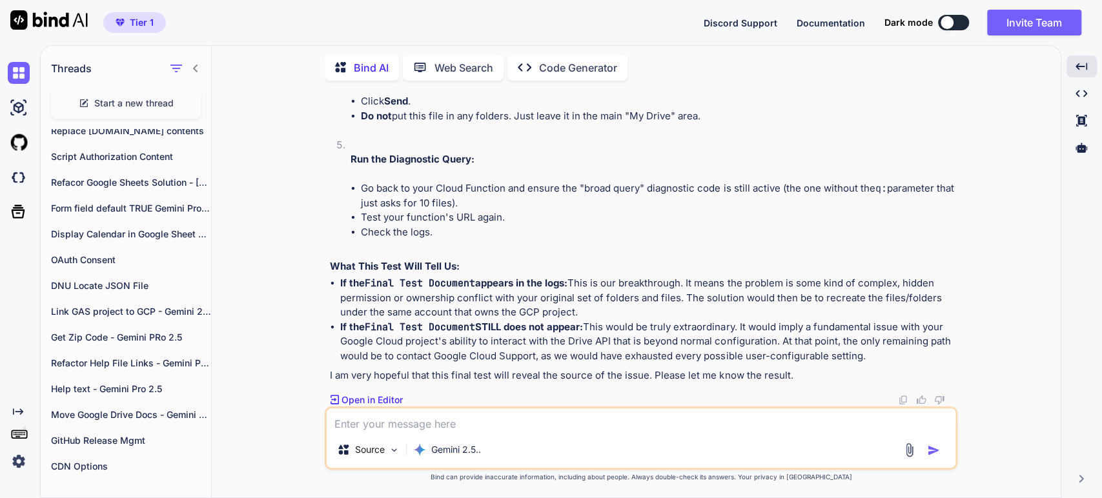
scroll to position [17600, 0]
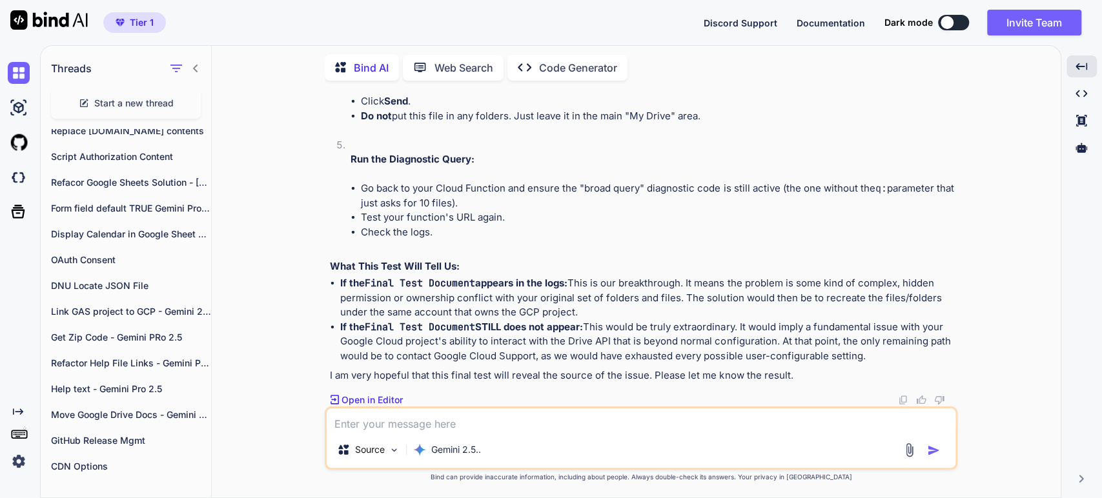
scroll to position [18150, 0]
